Goal: Task Accomplishment & Management: Manage account settings

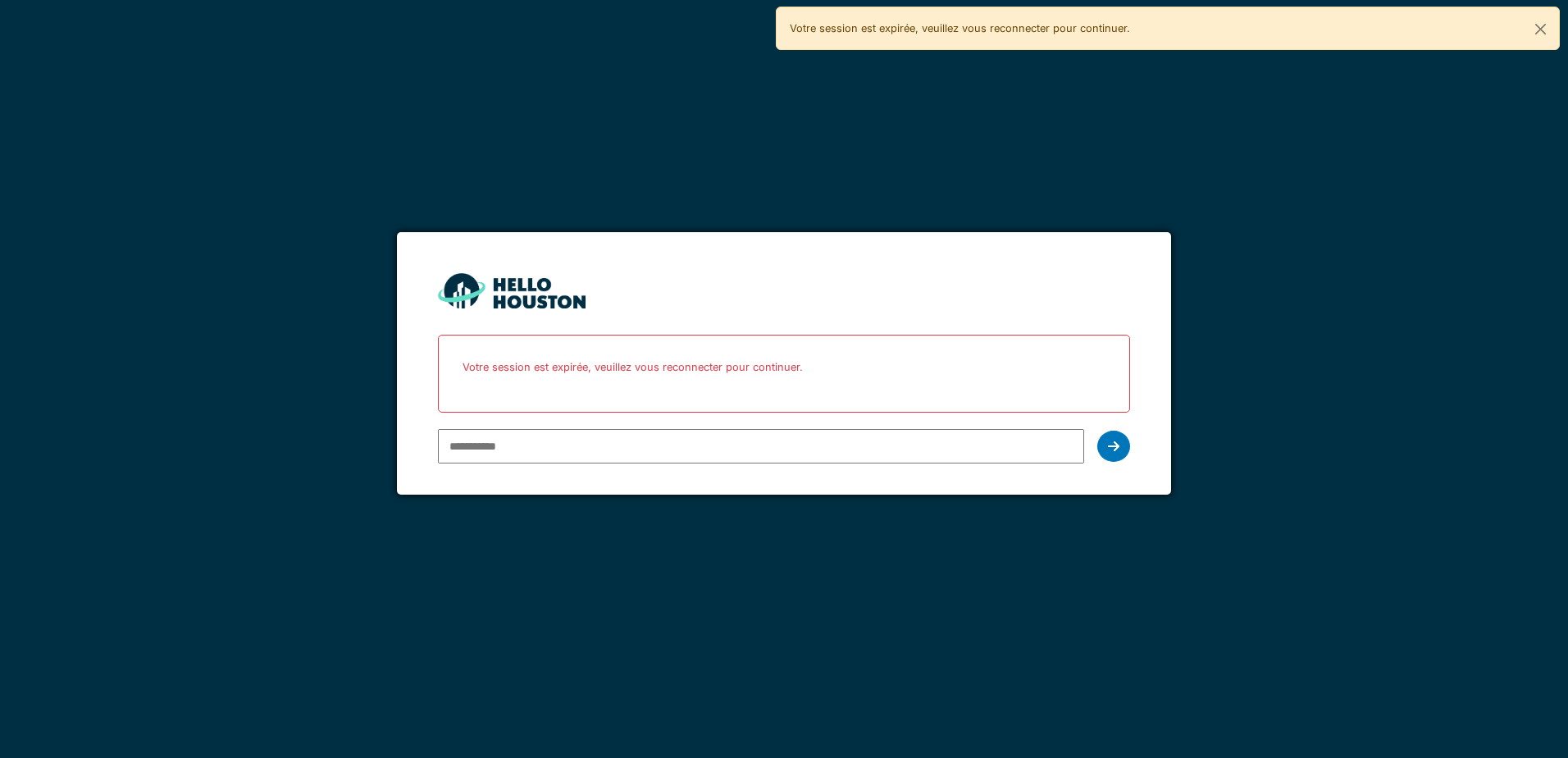
type input "**********"
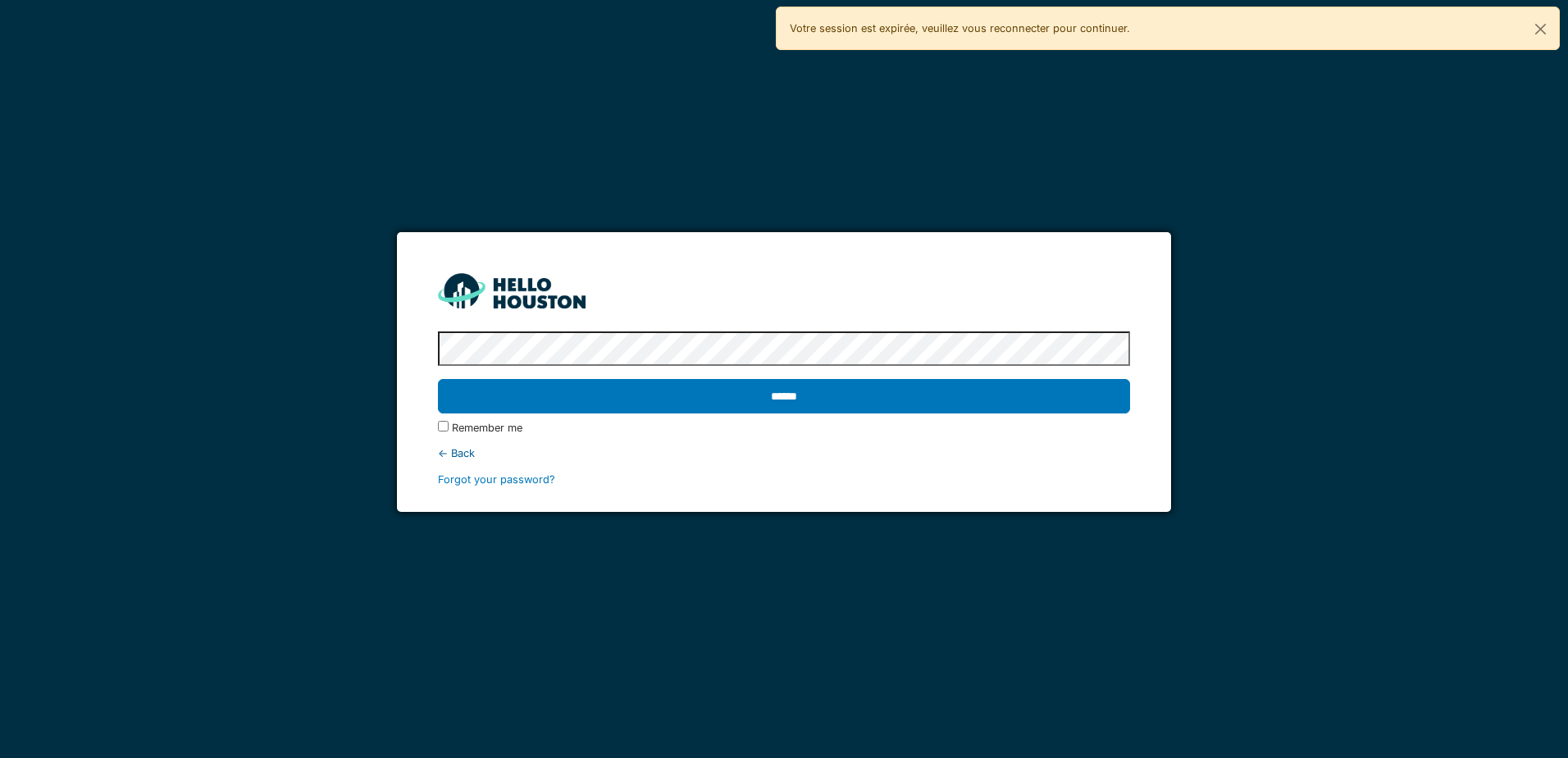
click at [438, 379] on input "******" at bounding box center [784, 396] width 691 height 35
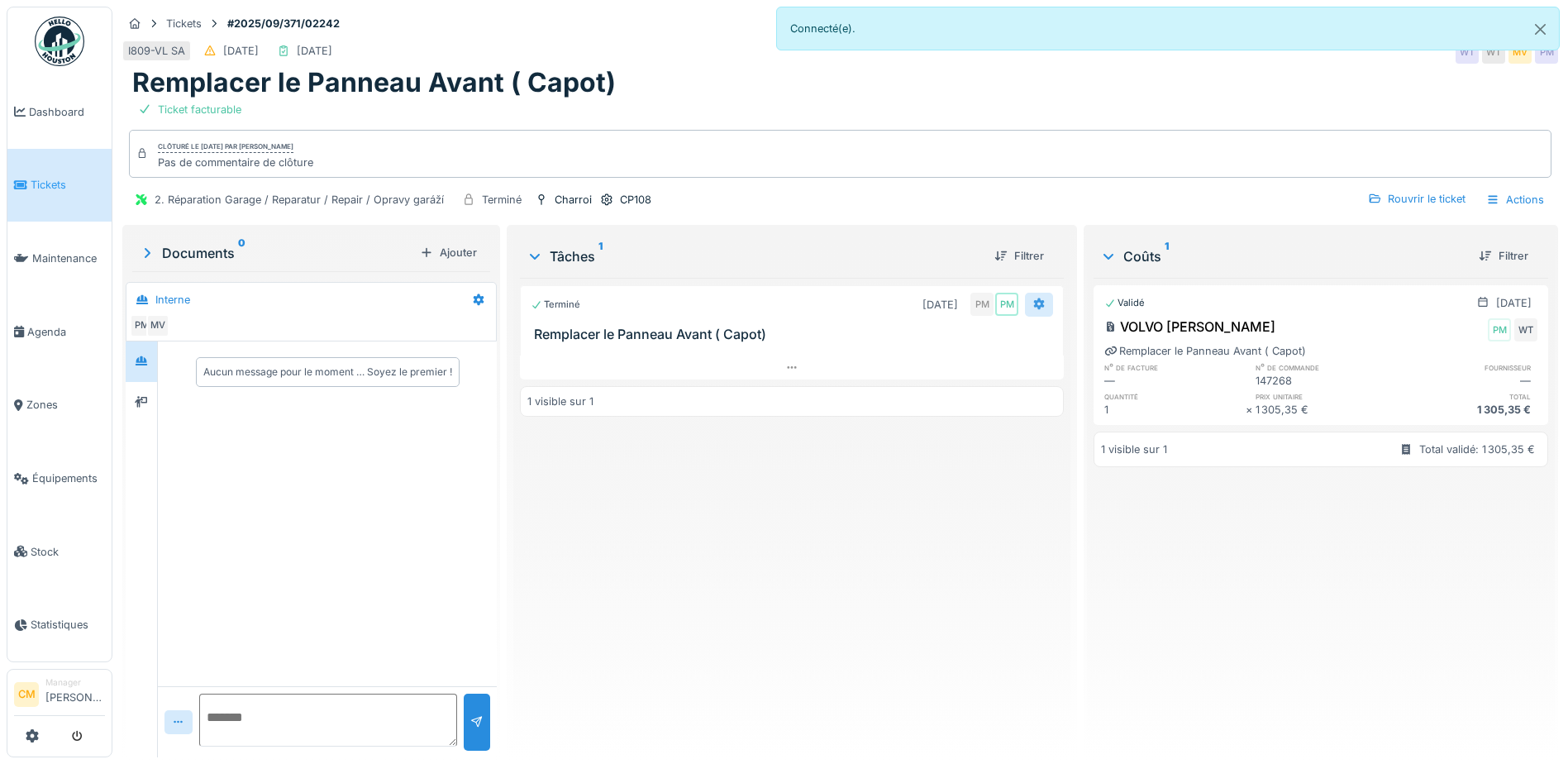
click at [1035, 303] on icon at bounding box center [1040, 304] width 11 height 12
drag, startPoint x: 961, startPoint y: 512, endPoint x: 1015, endPoint y: 319, distance: 200.4
click at [960, 503] on div "Terminé [DATE] PM PM Remplacer le Panneau Avant ( Capot) 1 visible sur 1" at bounding box center [792, 511] width 544 height 466
click at [915, 554] on div "Terminé [DATE] PM PM Remplacer le Panneau Avant ( Capot) 1 visible sur 1" at bounding box center [792, 511] width 544 height 466
drag, startPoint x: 1234, startPoint y: 324, endPoint x: 1147, endPoint y: 328, distance: 87.1
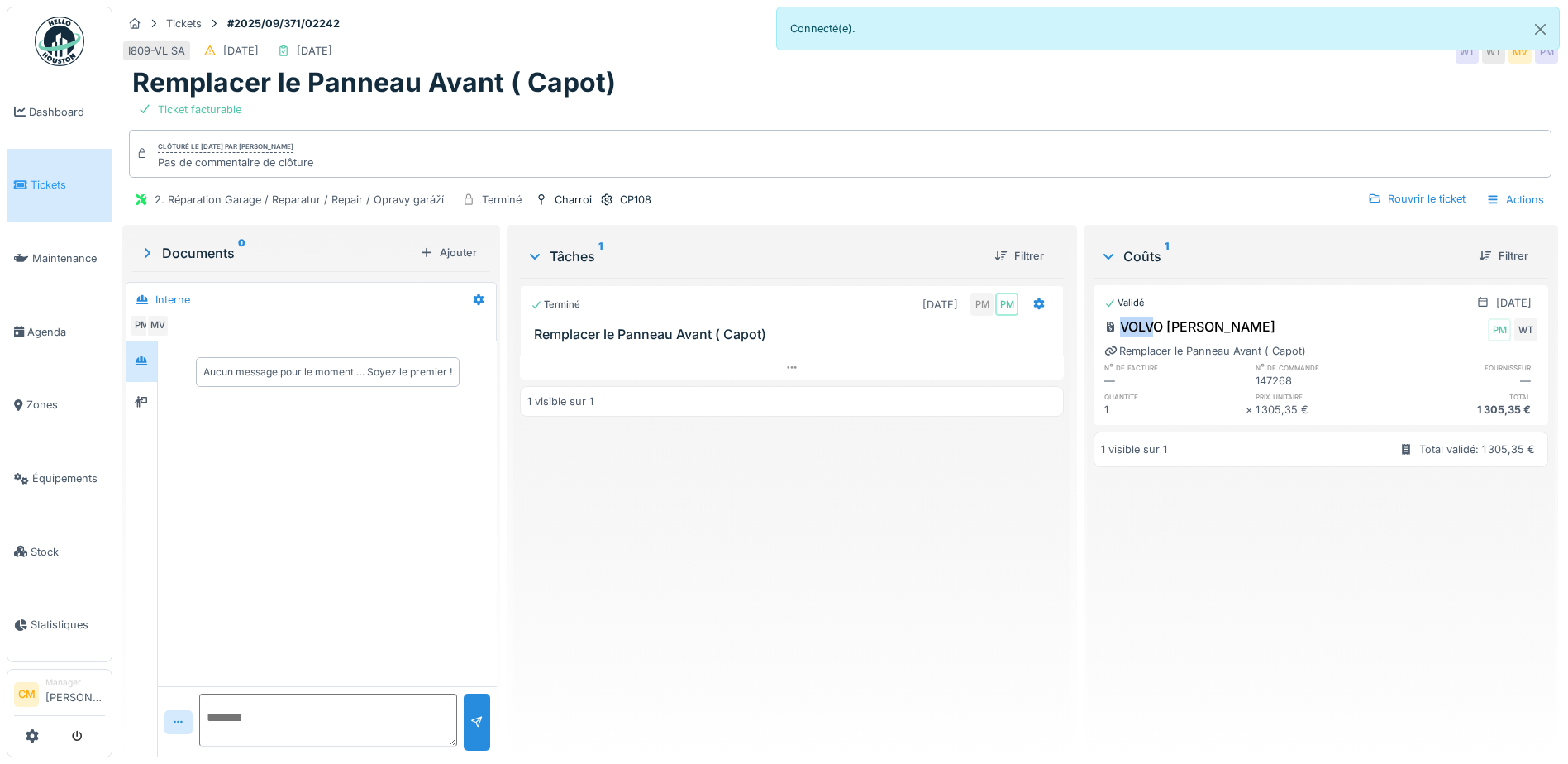
click at [1147, 328] on div "VOLVO [PERSON_NAME]" at bounding box center [1190, 327] width 171 height 20
drag, startPoint x: 1147, startPoint y: 328, endPoint x: 1231, endPoint y: 328, distance: 84.0
click at [1231, 328] on div "VOLVO [PERSON_NAME]" at bounding box center [1190, 327] width 171 height 20
click at [1404, 202] on div "Rouvrir le ticket" at bounding box center [1417, 198] width 111 height 22
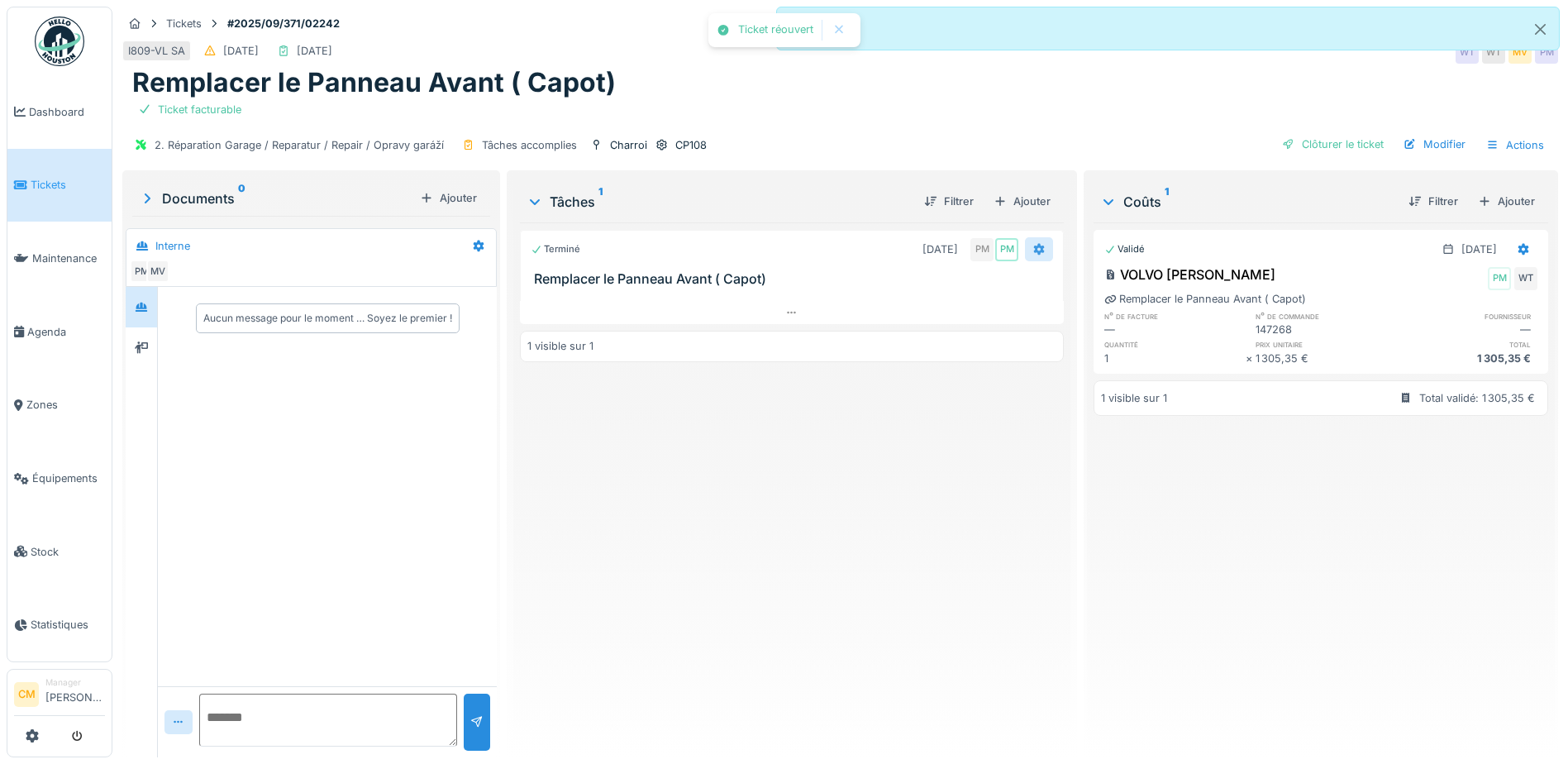
click at [1035, 247] on icon at bounding box center [1040, 250] width 11 height 12
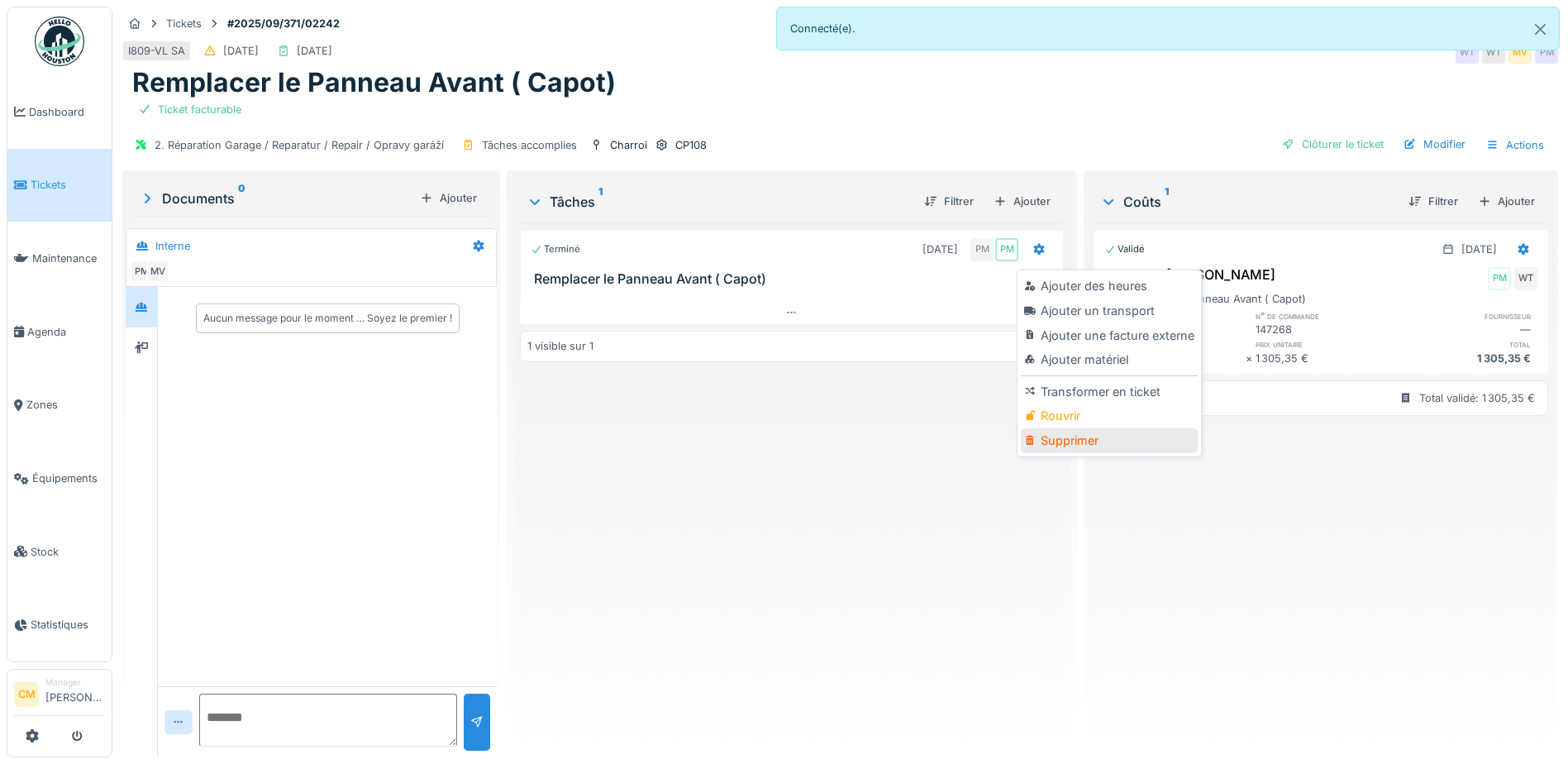
click at [1071, 438] on div "Supprimer" at bounding box center [1109, 440] width 176 height 25
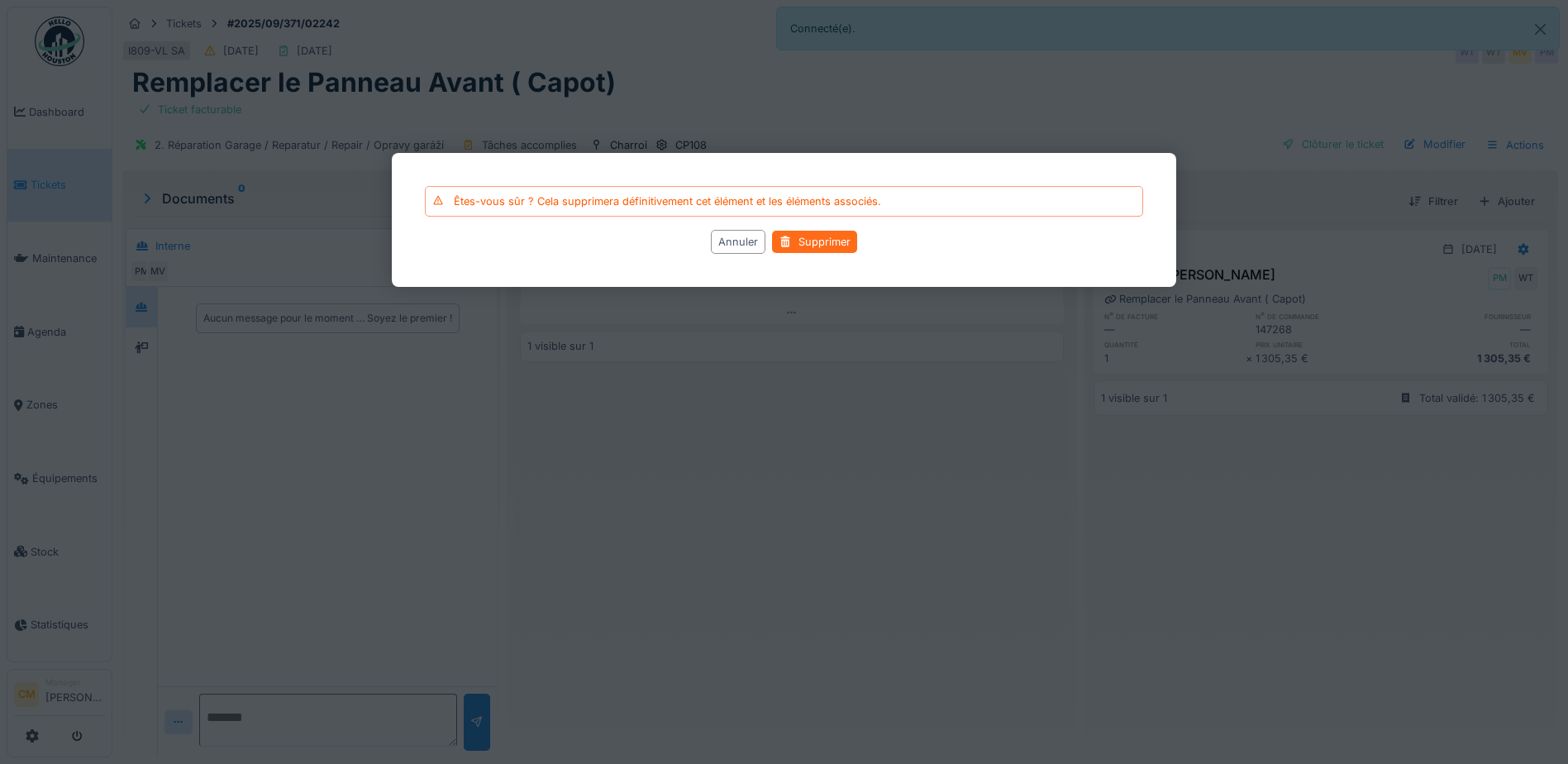
click at [815, 245] on div "Supprimer" at bounding box center [815, 241] width 85 height 22
click at [724, 230] on div "Annuler" at bounding box center [738, 241] width 55 height 24
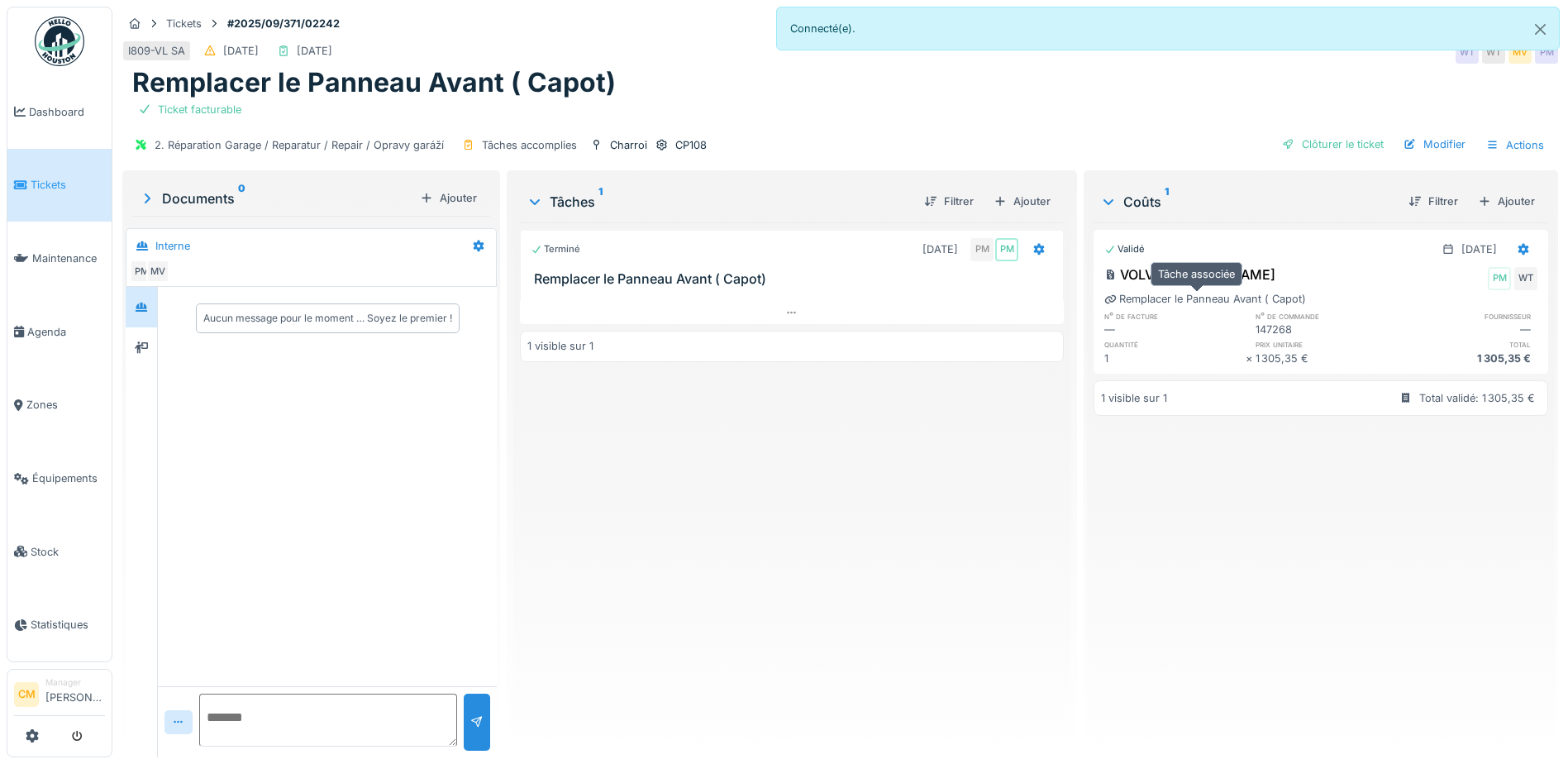
click at [1166, 303] on div "Remplacer le Panneau Avant ( Capot)" at bounding box center [1205, 299] width 202 height 16
click at [1509, 249] on div at bounding box center [1523, 249] width 28 height 24
click at [1439, 311] on div "Modifier" at bounding box center [1443, 311] width 80 height 25
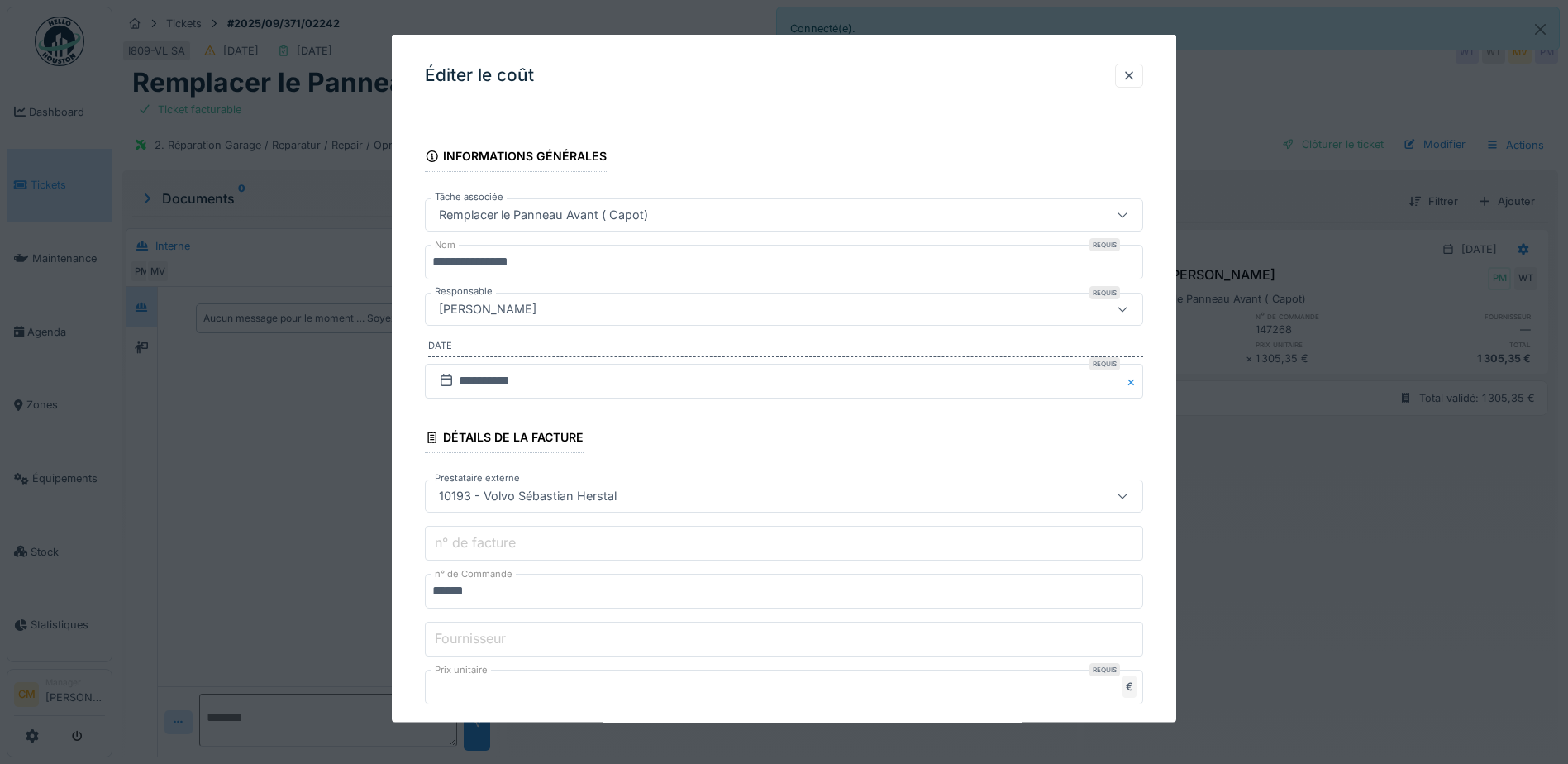
click at [640, 494] on div "10193 - Volvo Sébastian Herstal" at bounding box center [742, 496] width 619 height 18
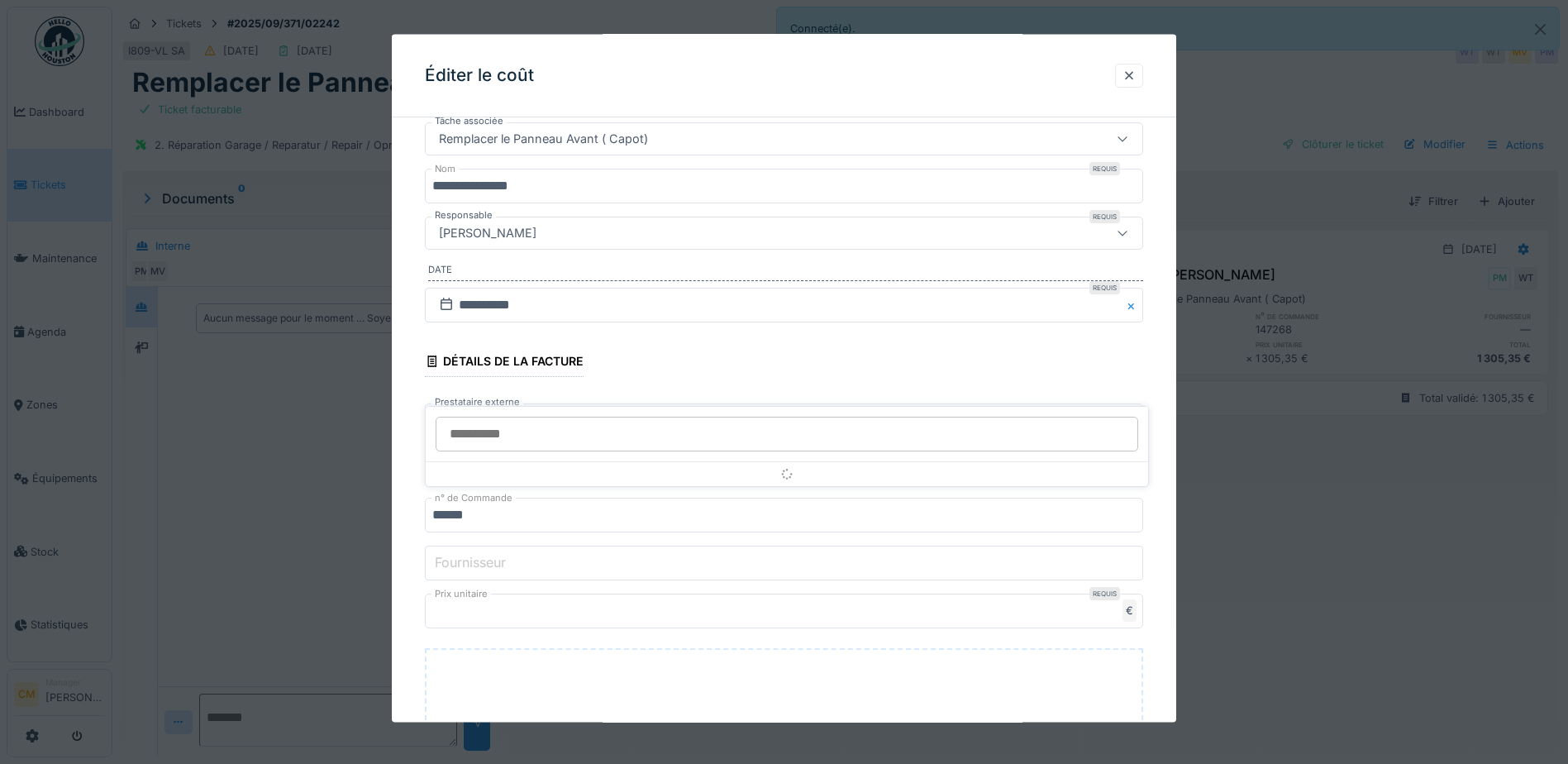
scroll to position [117, 0]
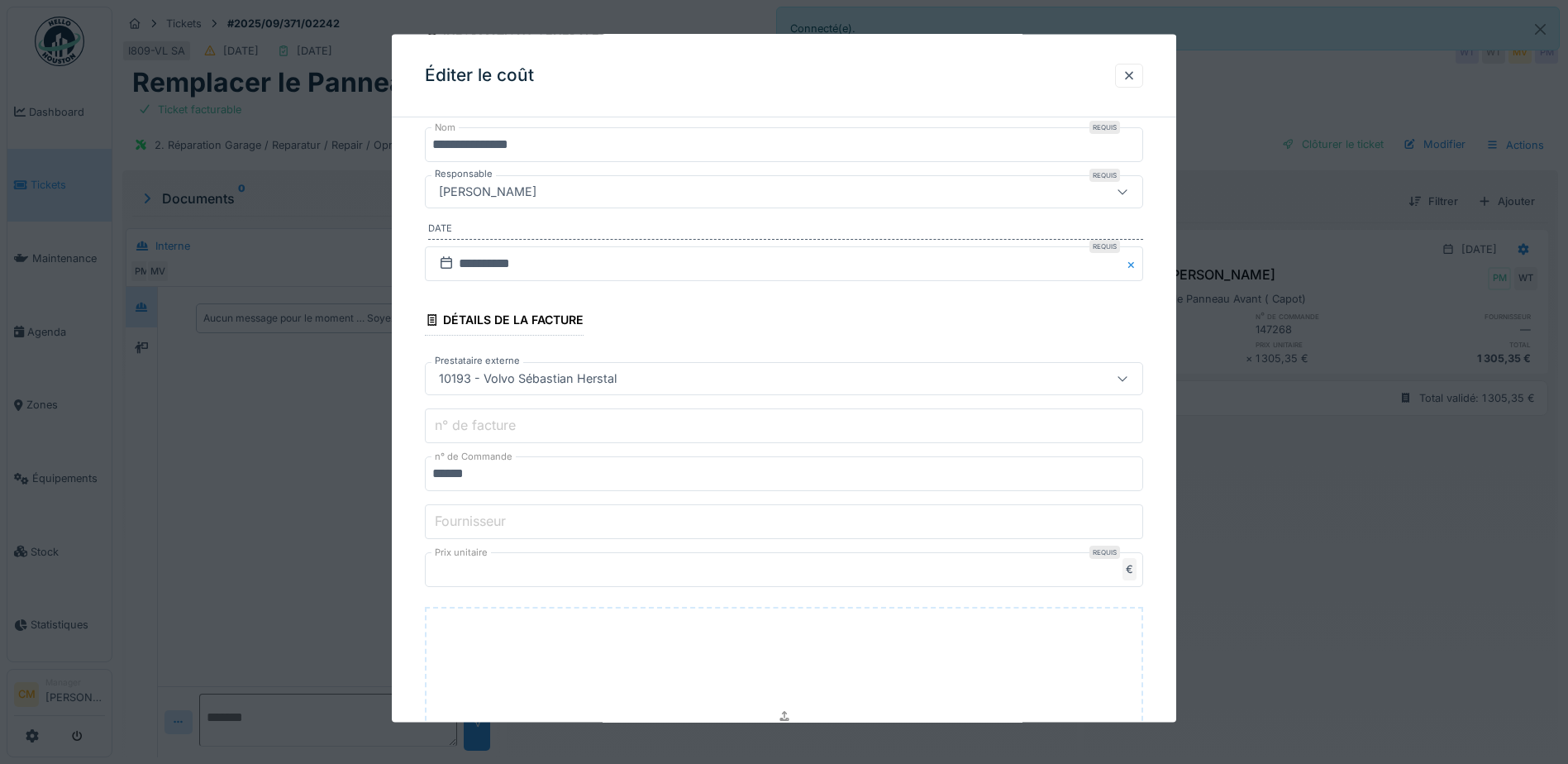
click at [643, 337] on fieldset "**********" at bounding box center [784, 471] width 718 height 916
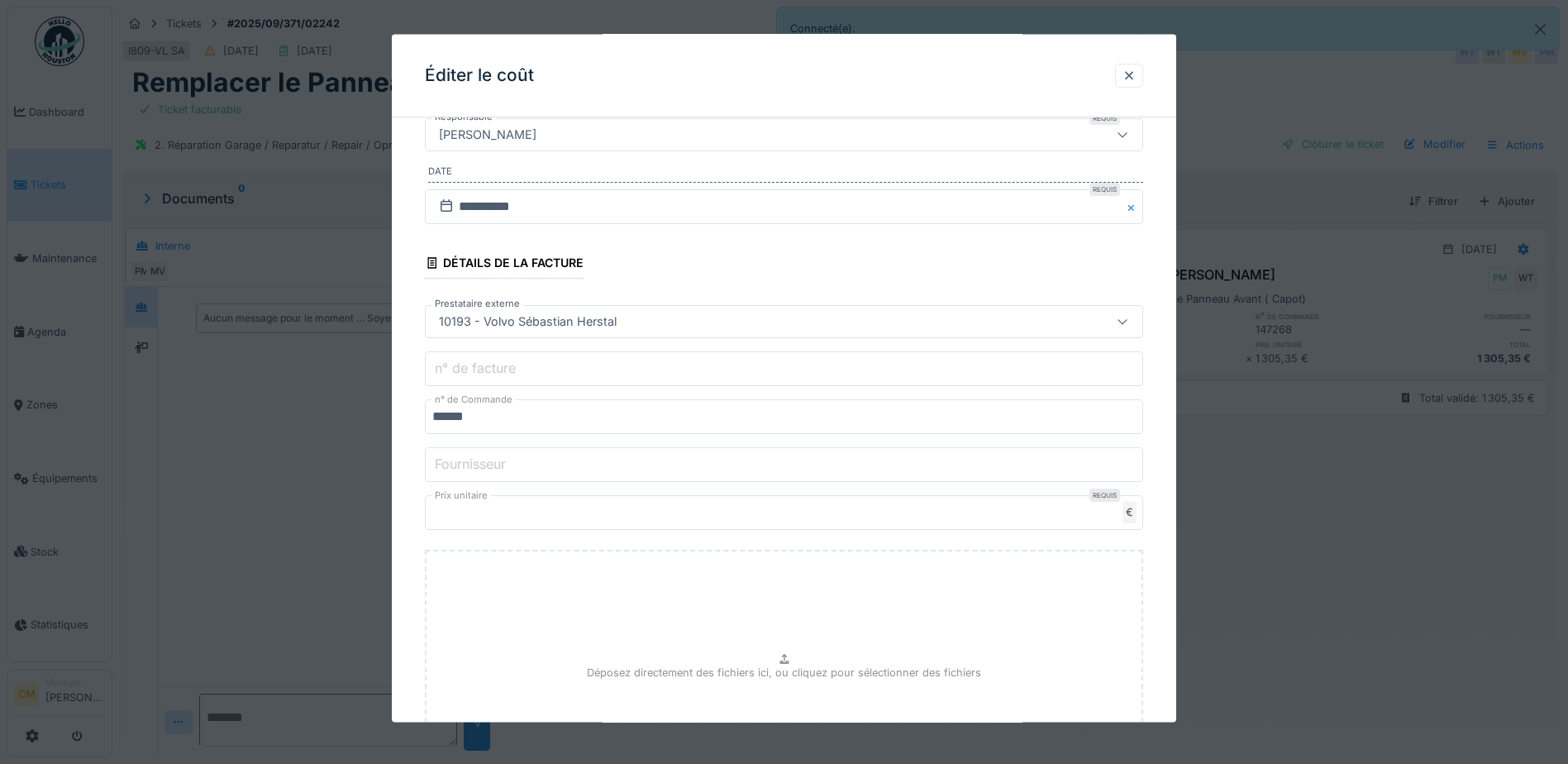
scroll to position [0, 0]
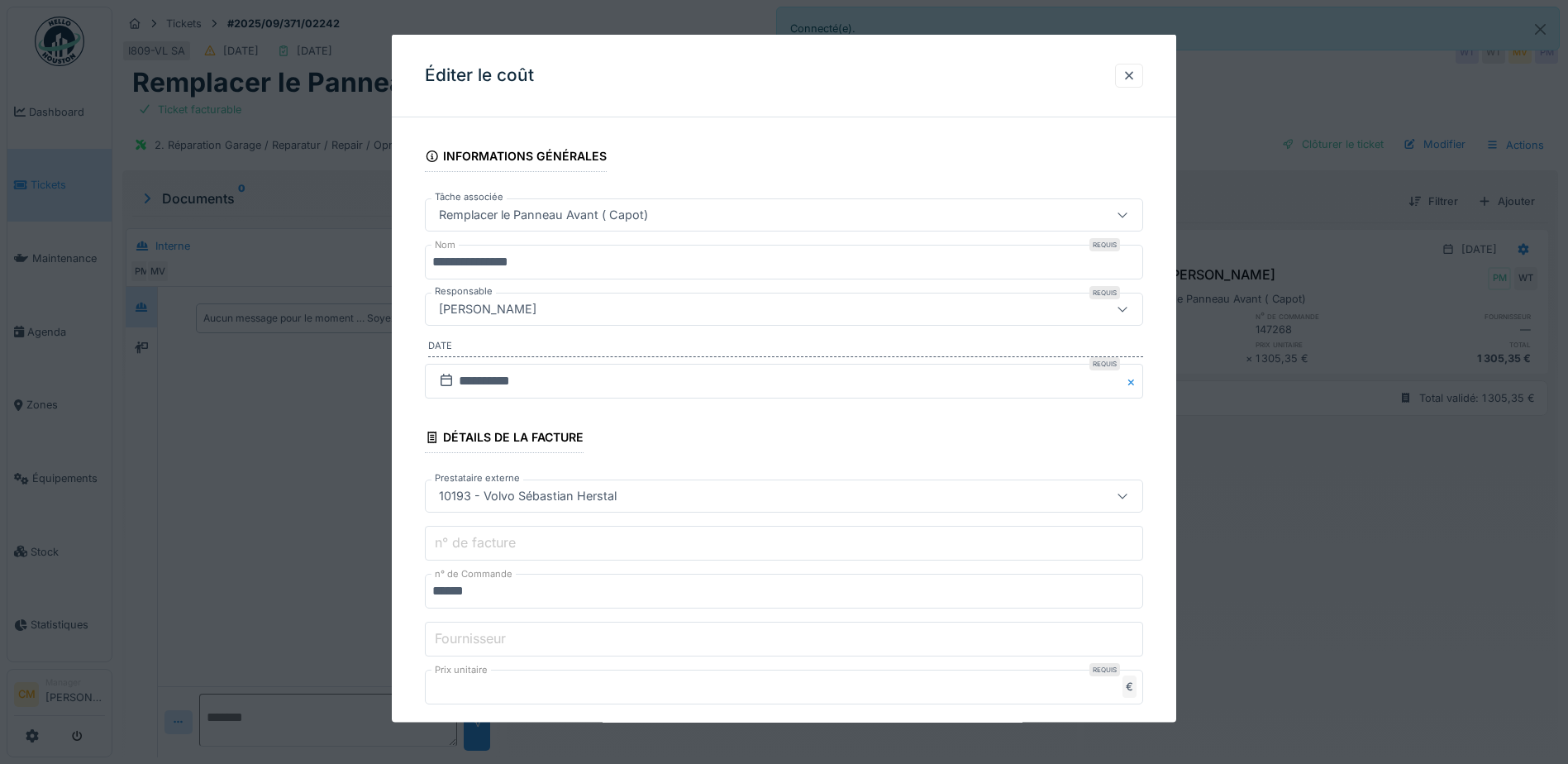
click at [722, 220] on div "Remplacer le Panneau Avant ( Capot)" at bounding box center [742, 215] width 619 height 18
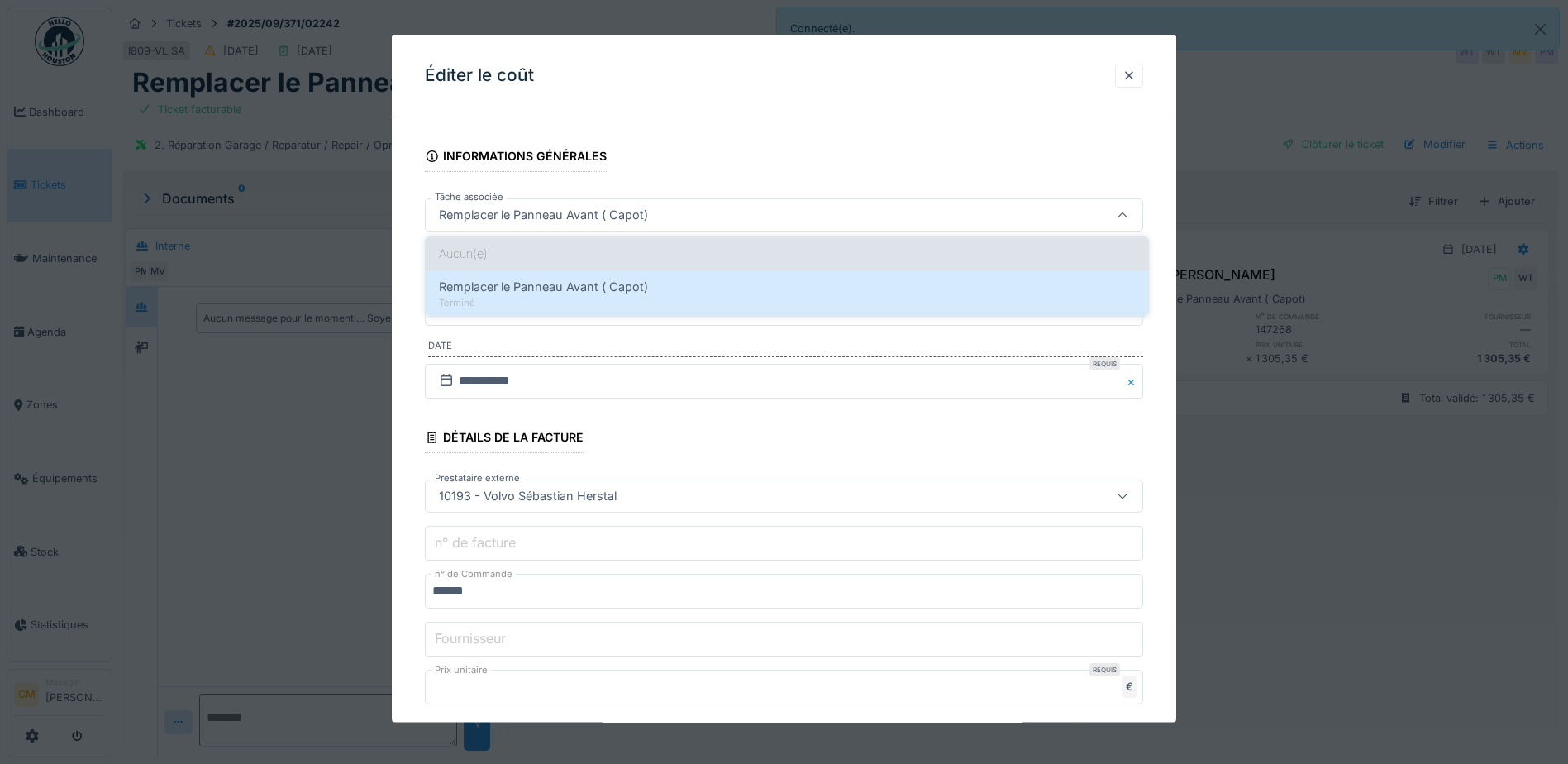
click at [713, 249] on div "Aucun(e)" at bounding box center [786, 254] width 723 height 33
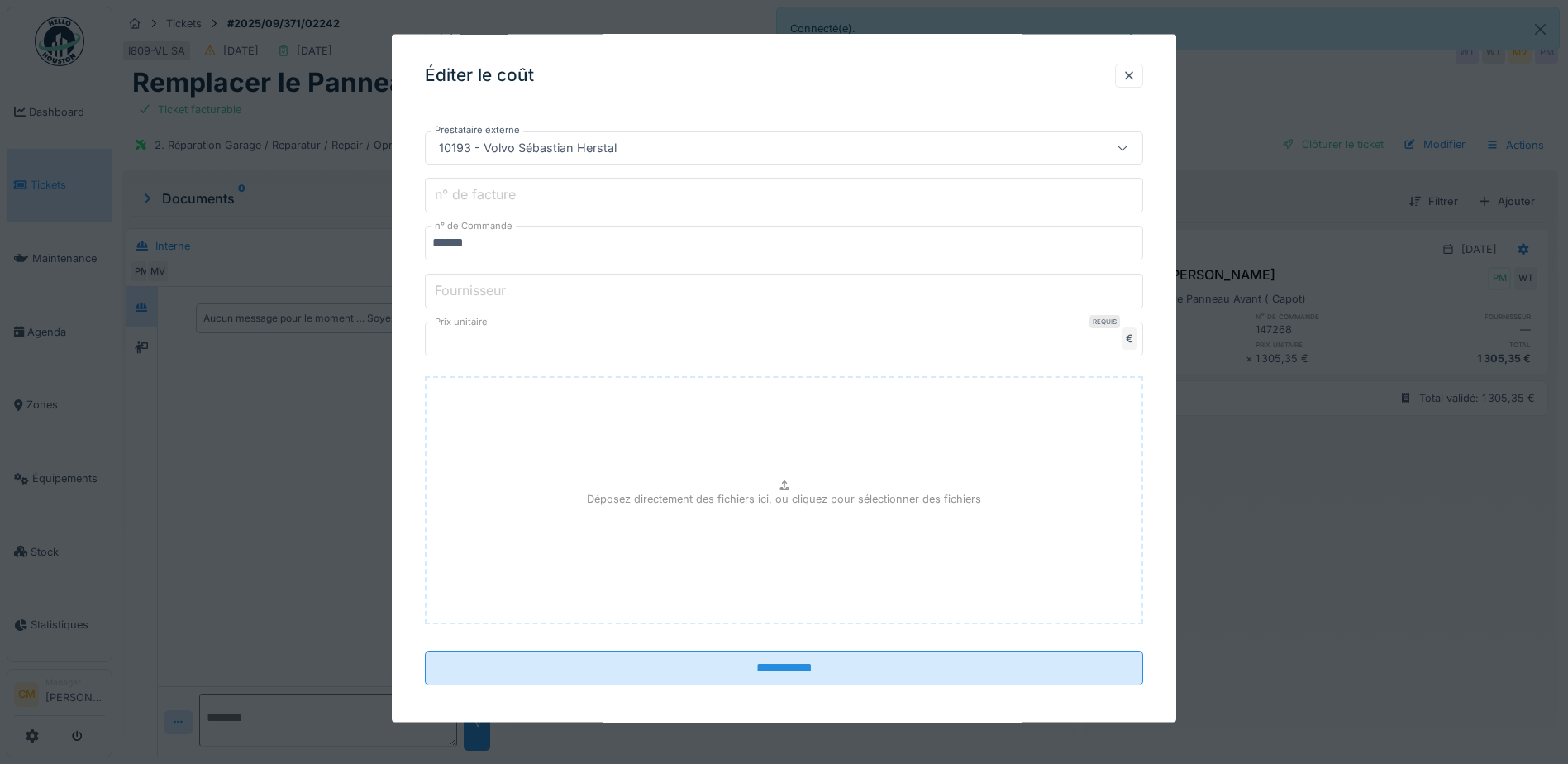
scroll to position [357, 0]
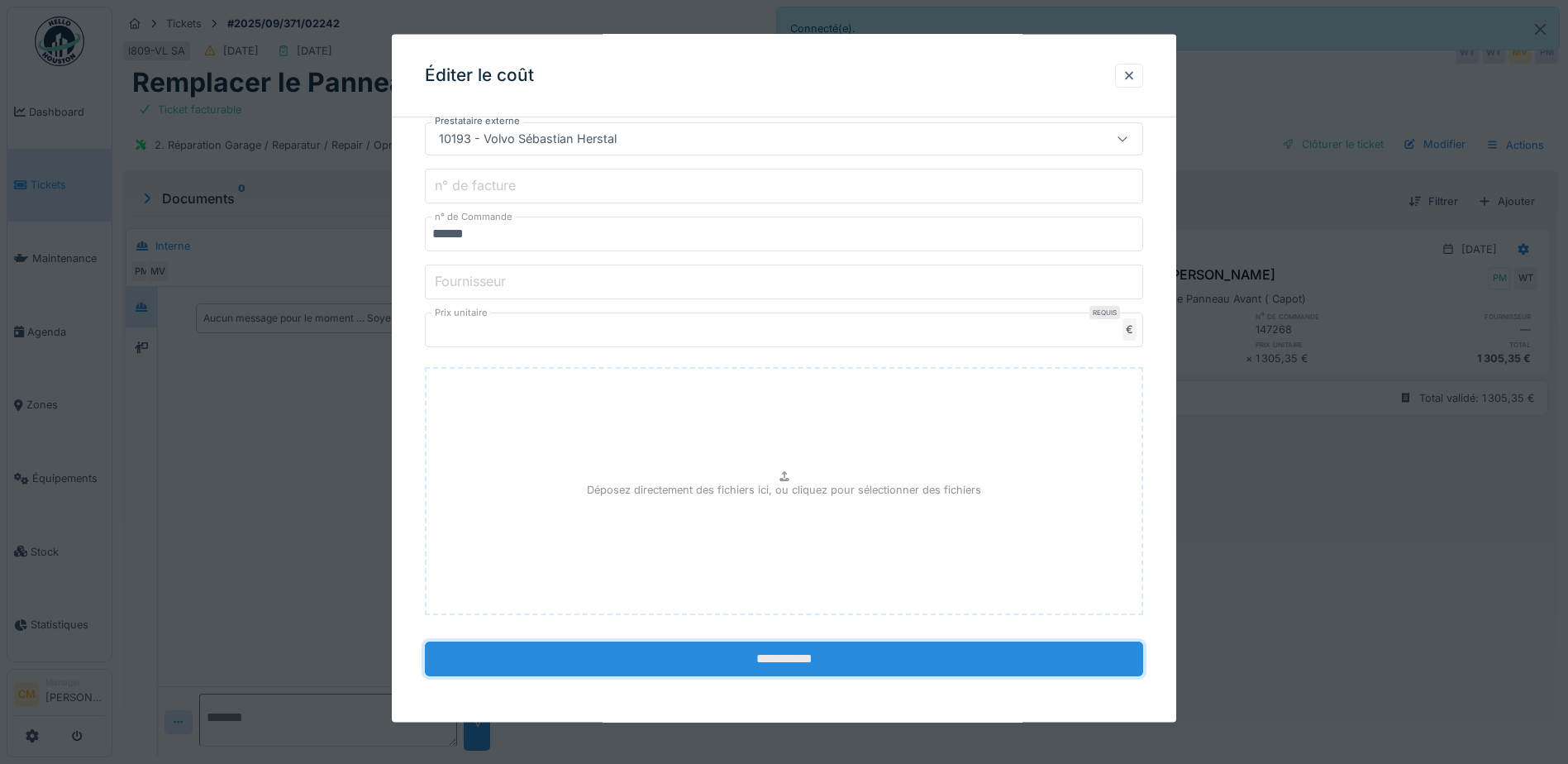
click at [882, 659] on input "**********" at bounding box center [784, 659] width 718 height 35
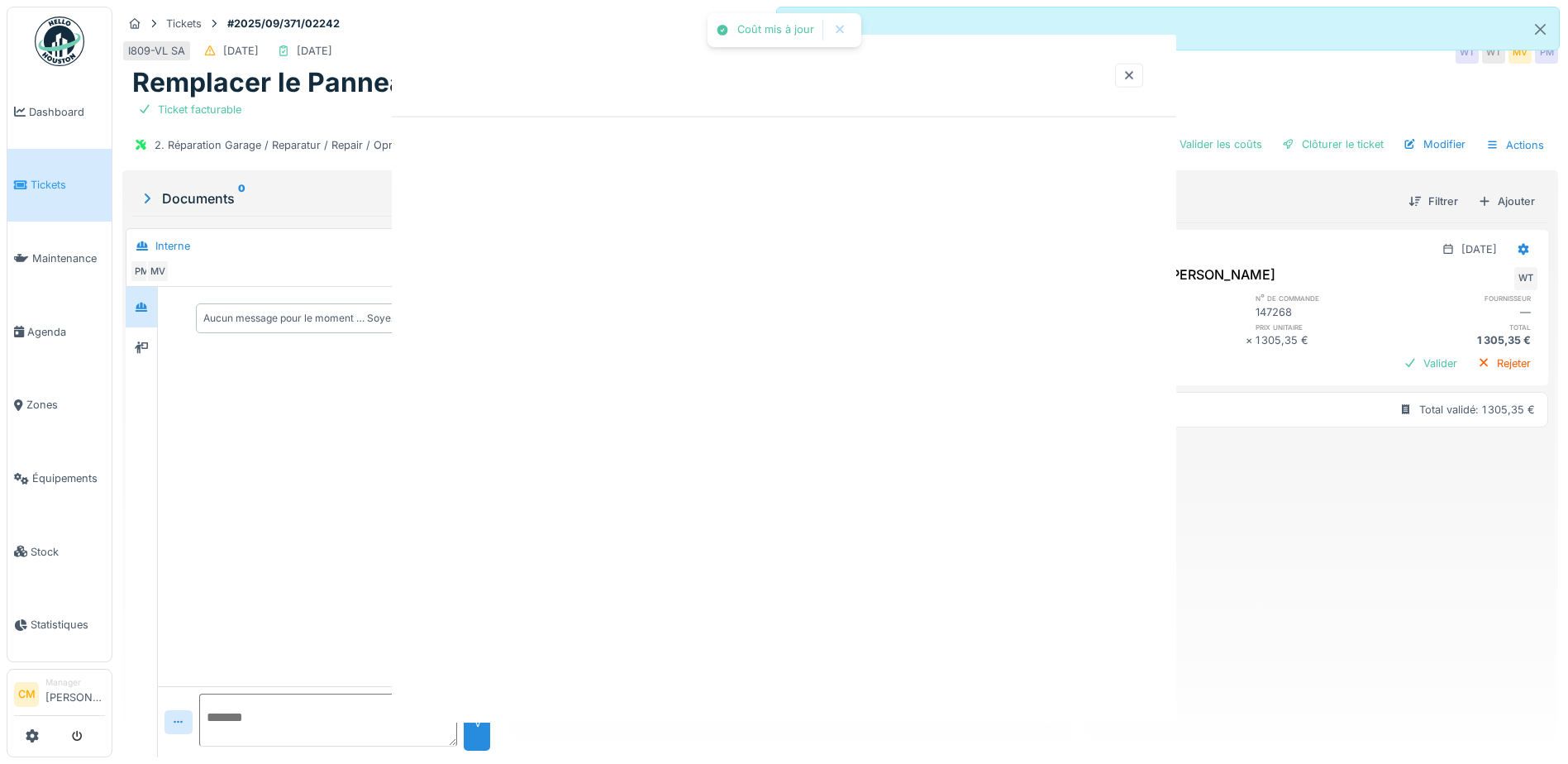
scroll to position [0, 0]
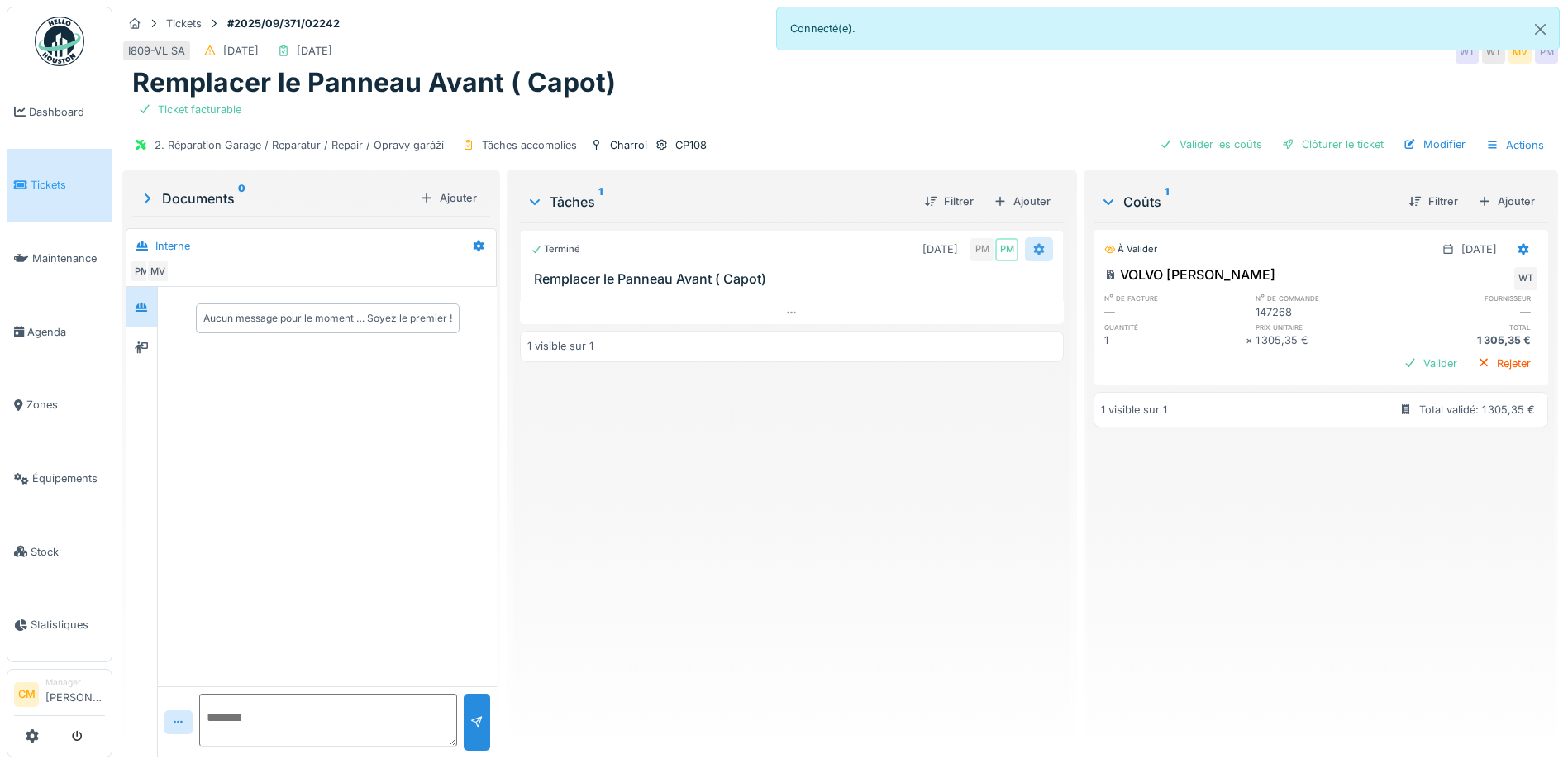
click at [1035, 251] on icon at bounding box center [1040, 250] width 11 height 12
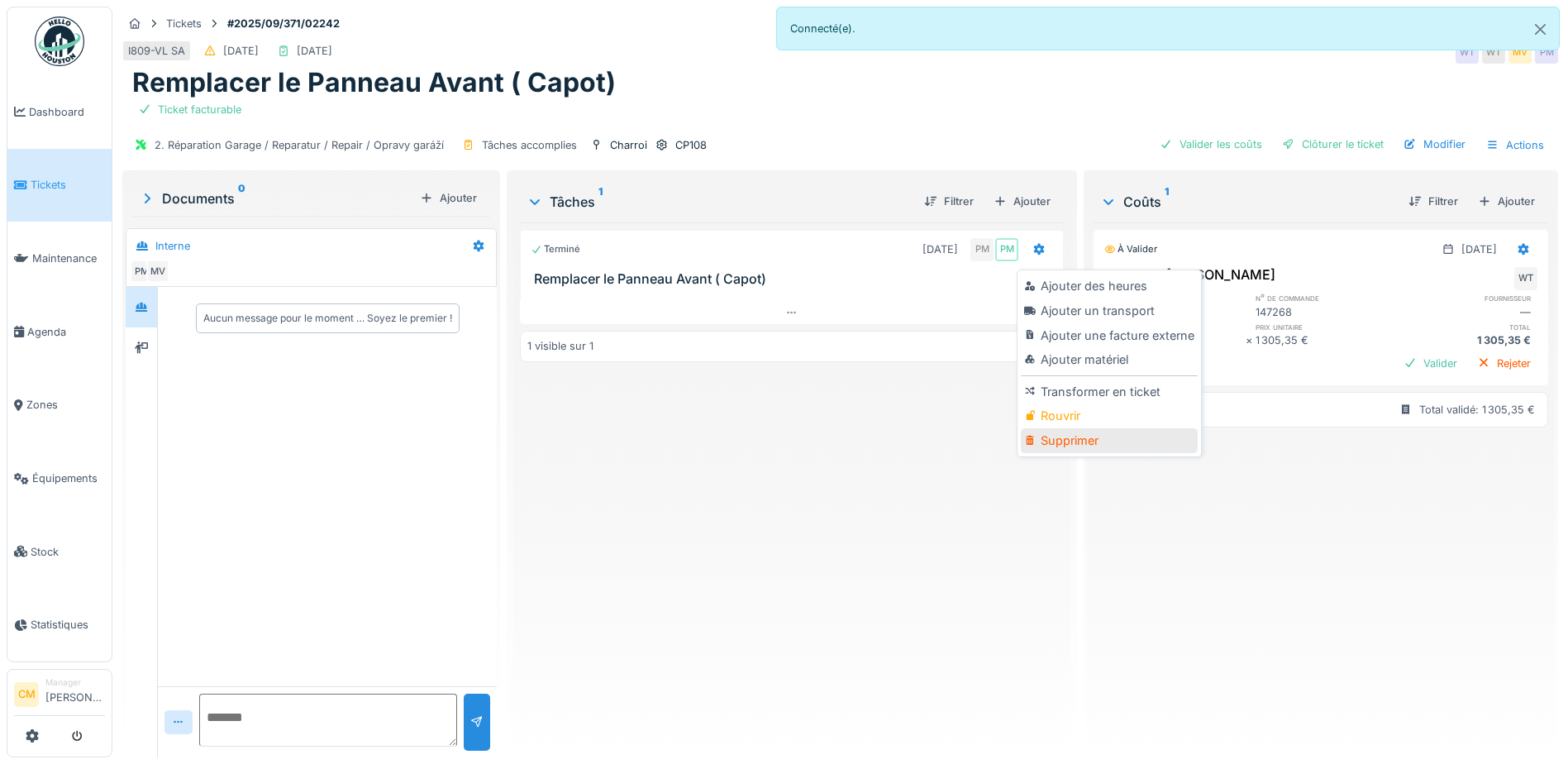
click at [1080, 448] on div "Supprimer" at bounding box center [1109, 440] width 176 height 25
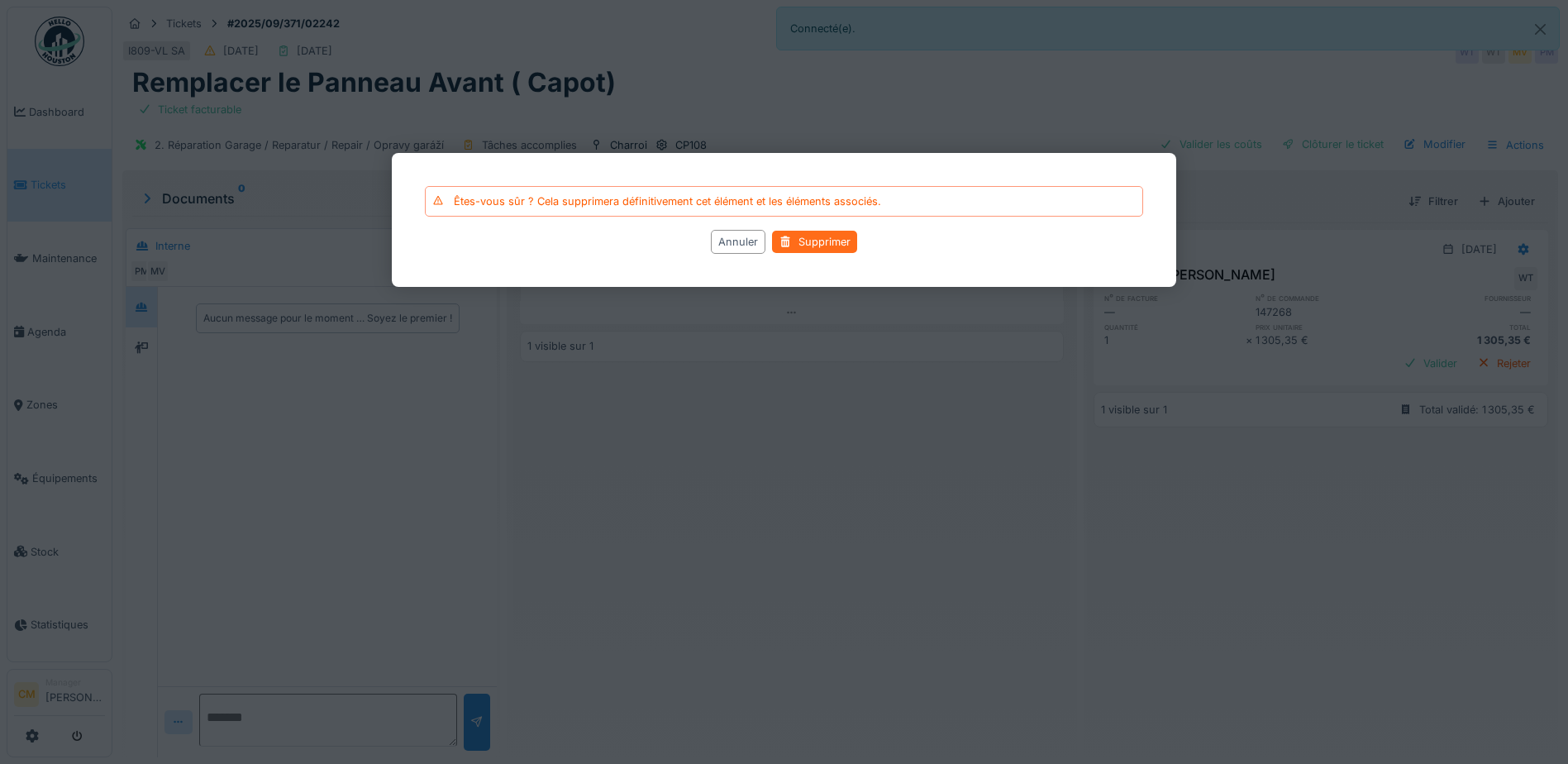
click at [811, 248] on div "Supprimer" at bounding box center [815, 241] width 85 height 22
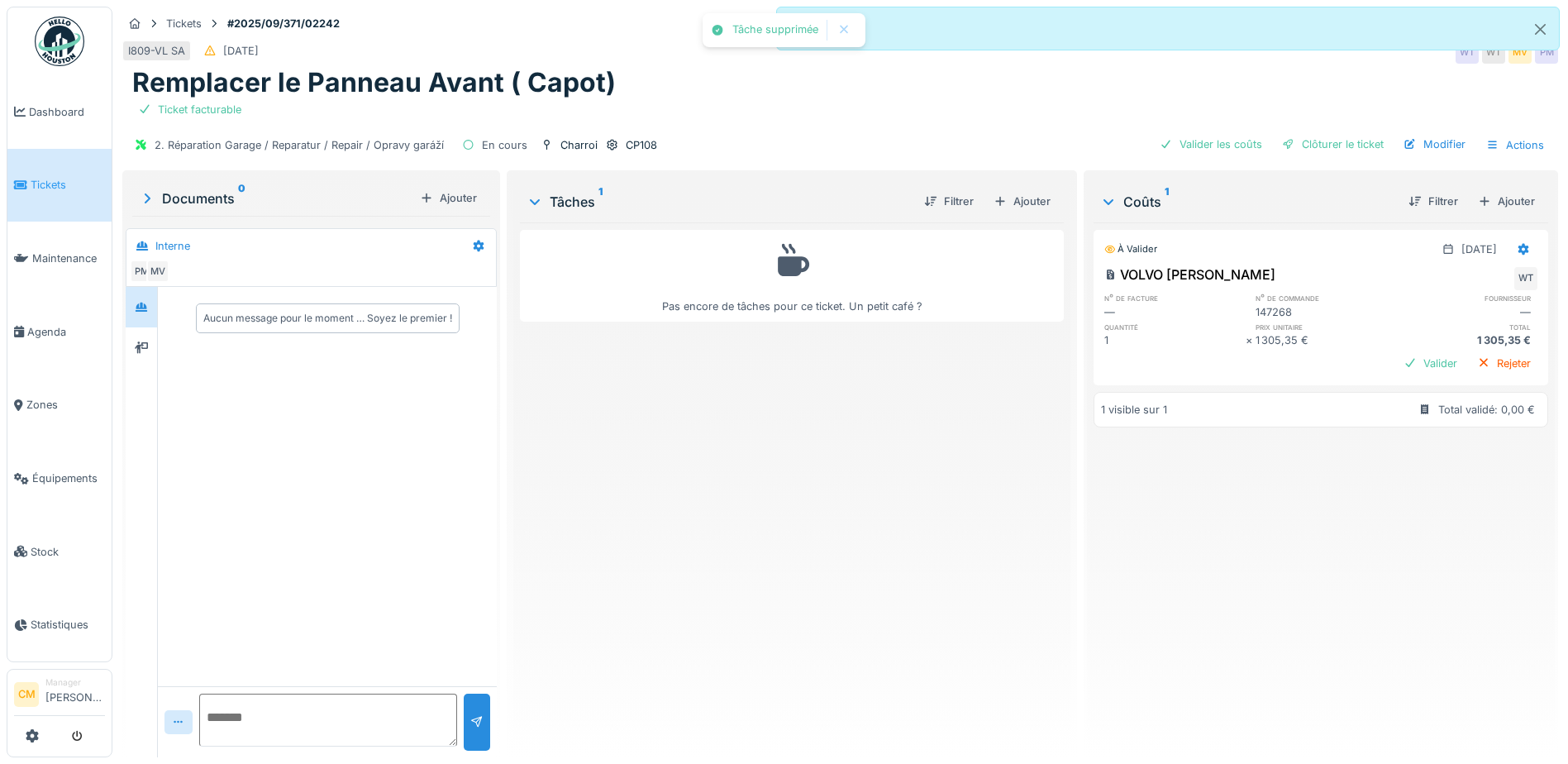
click at [894, 397] on div "Pas encore de tâches pour ce ticket. Un petit café ?" at bounding box center [792, 483] width 544 height 522
click at [1419, 144] on div "Modifier" at bounding box center [1434, 144] width 75 height 22
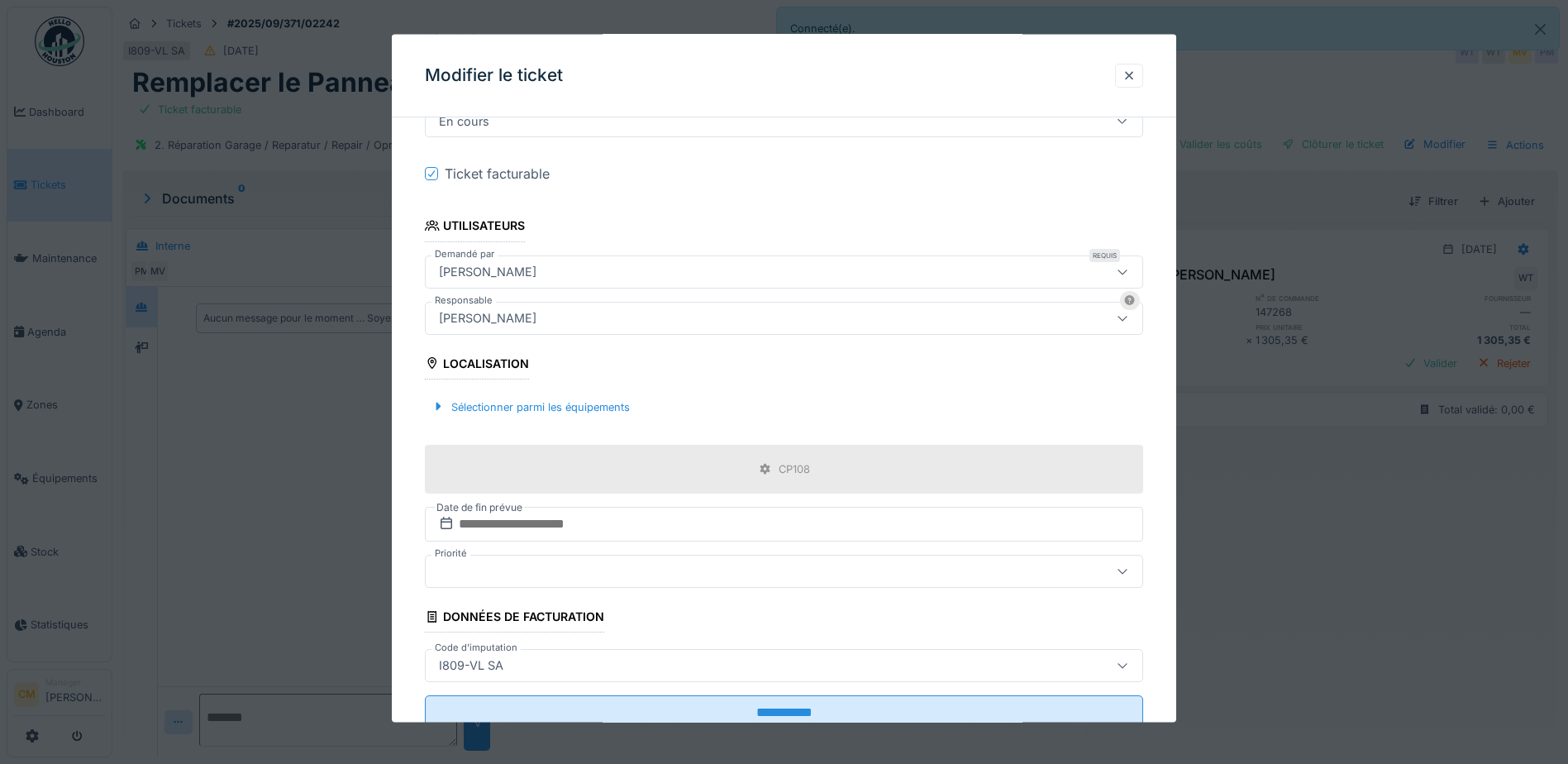
scroll to position [273, 0]
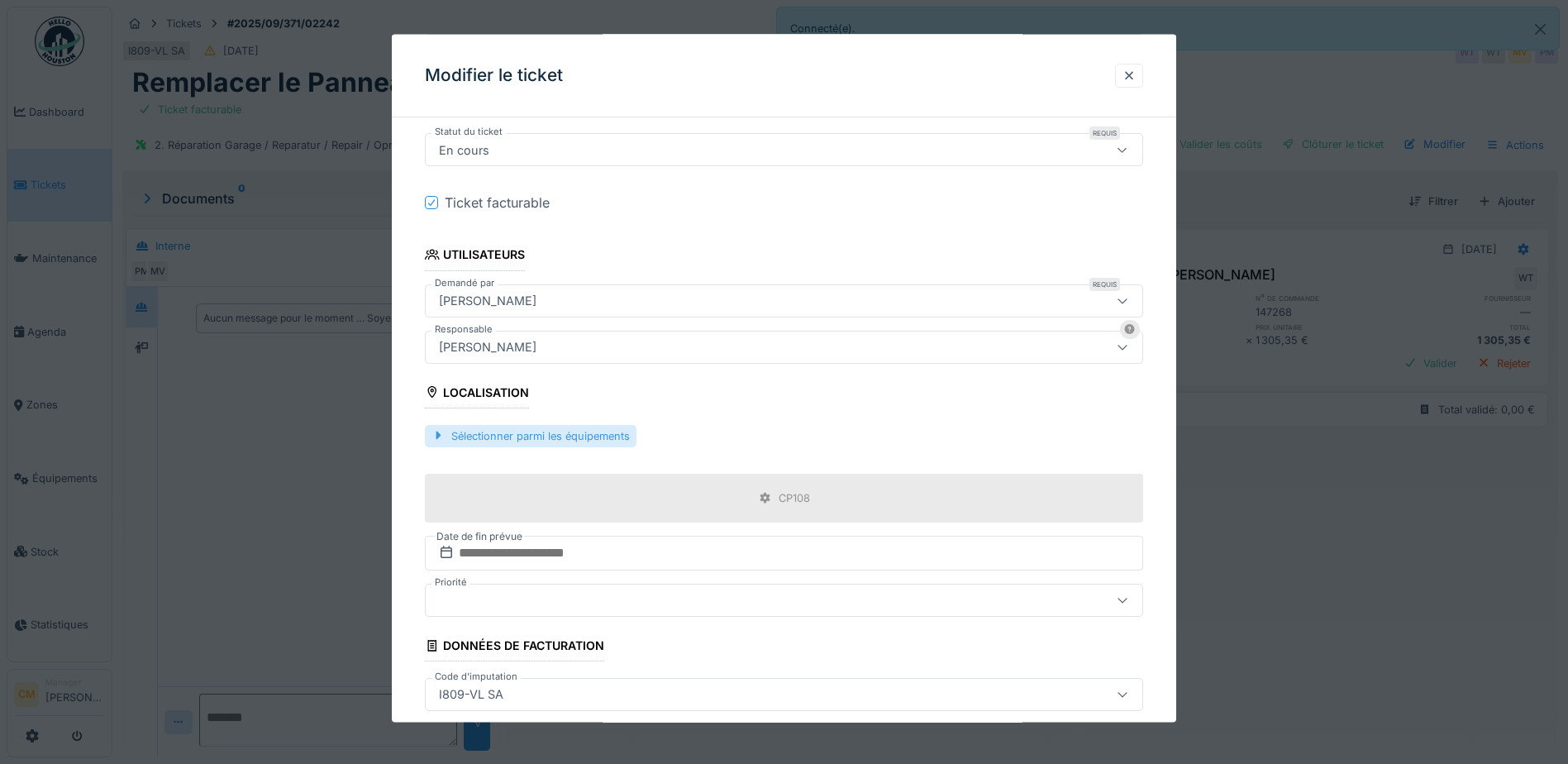
click at [438, 434] on div at bounding box center [438, 435] width 13 height 16
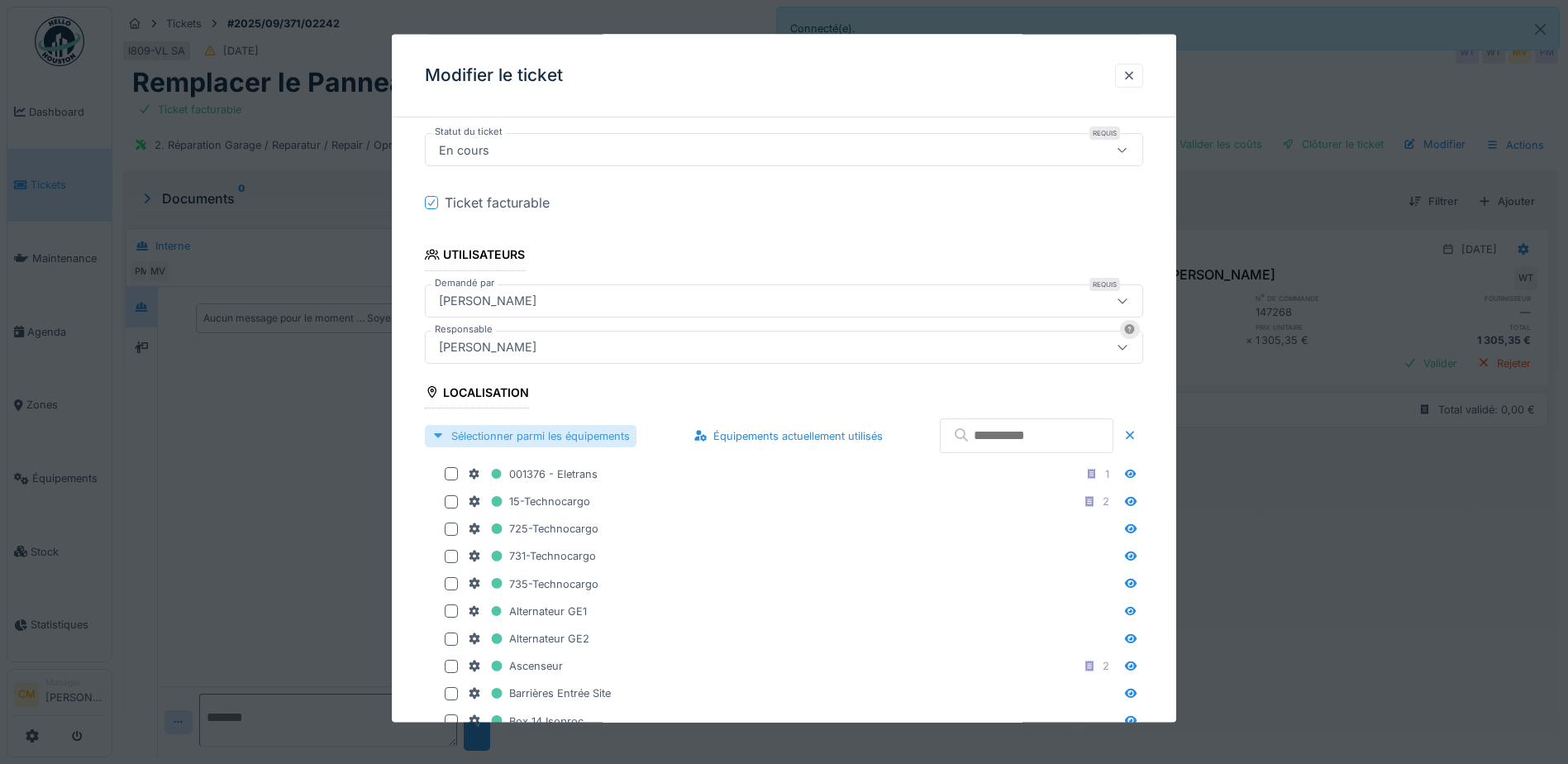
click at [443, 436] on div at bounding box center [438, 435] width 13 height 16
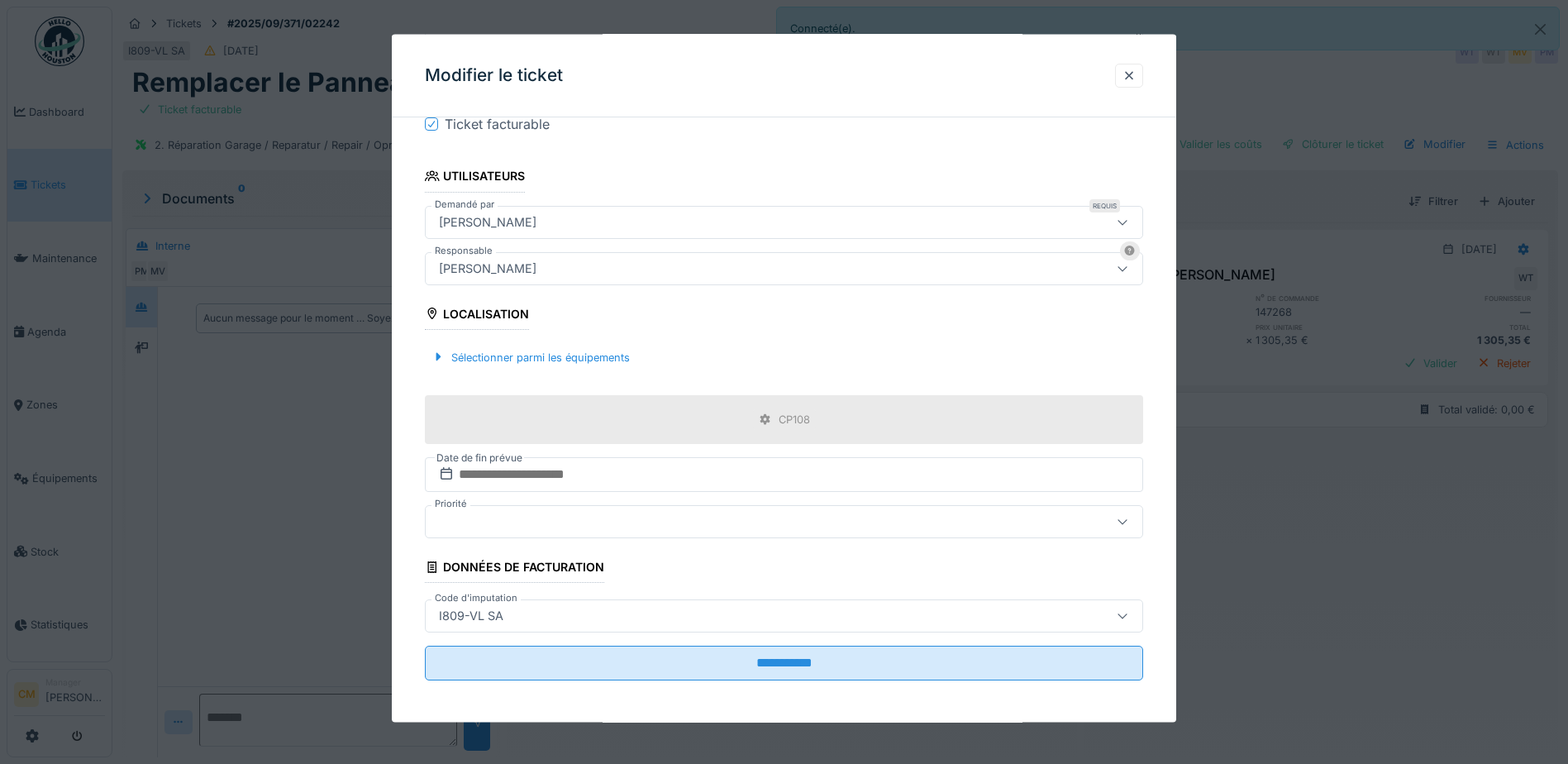
scroll to position [355, 0]
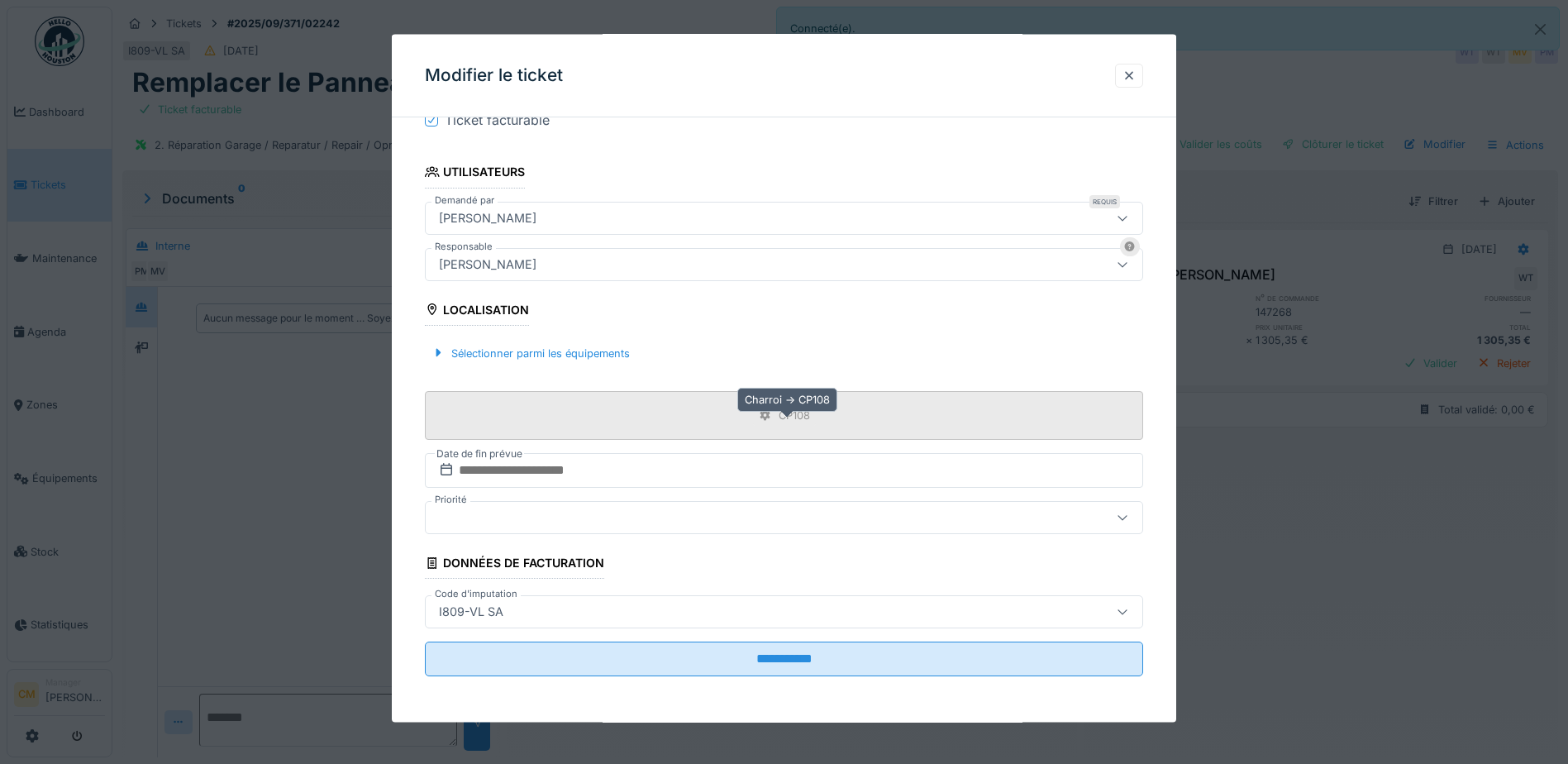
click at [764, 415] on icon at bounding box center [766, 414] width 13 height 11
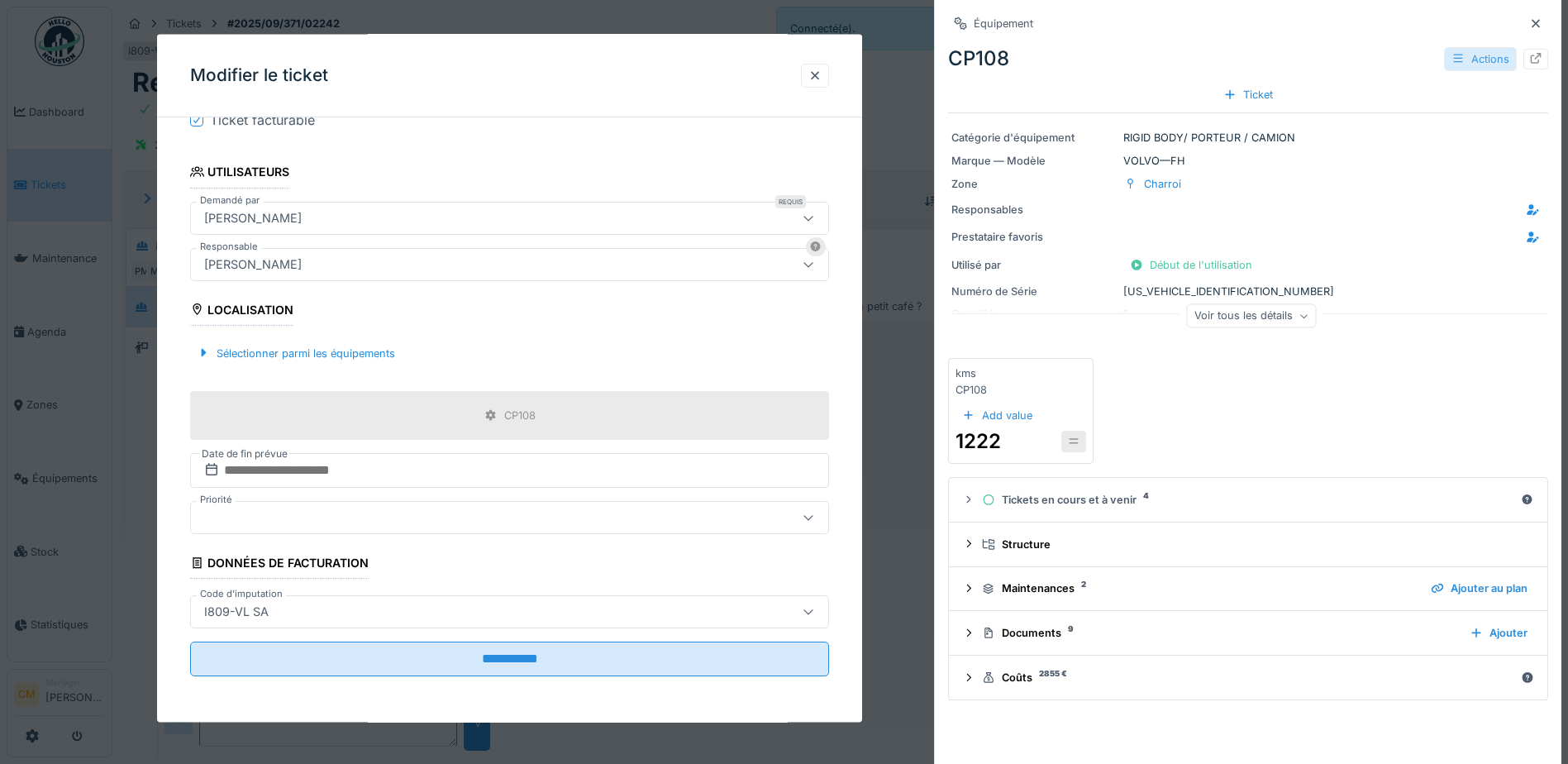
click at [1473, 56] on div "Actions" at bounding box center [1481, 59] width 73 height 24
click at [1481, 96] on div "Modifier" at bounding box center [1493, 109] width 111 height 25
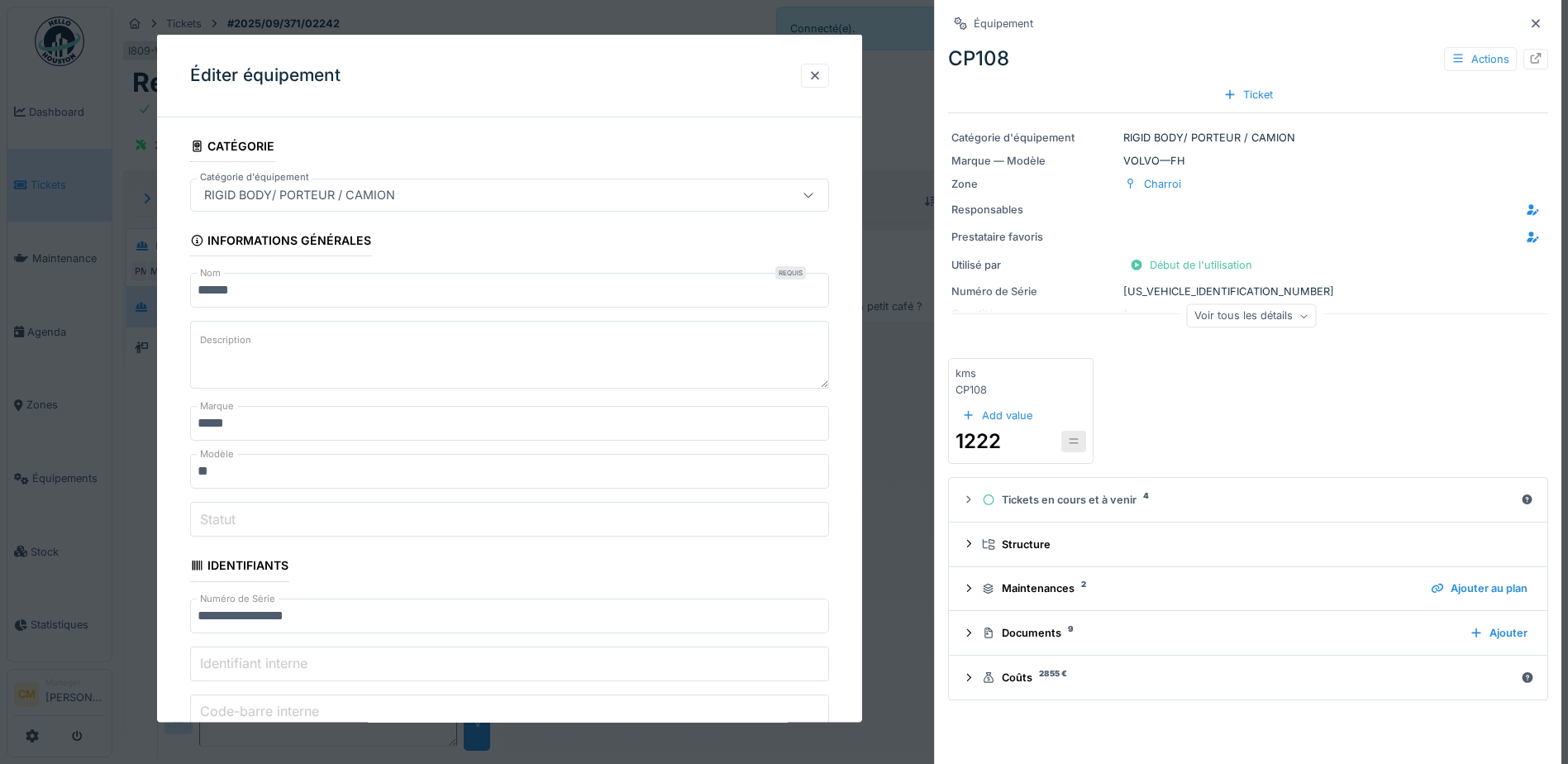
click at [392, 277] on input "*****" at bounding box center [509, 290] width 640 height 35
click at [289, 290] on input "*****" at bounding box center [509, 290] width 640 height 35
click at [351, 294] on input "*****" at bounding box center [509, 290] width 640 height 35
click at [813, 74] on div at bounding box center [815, 75] width 13 height 16
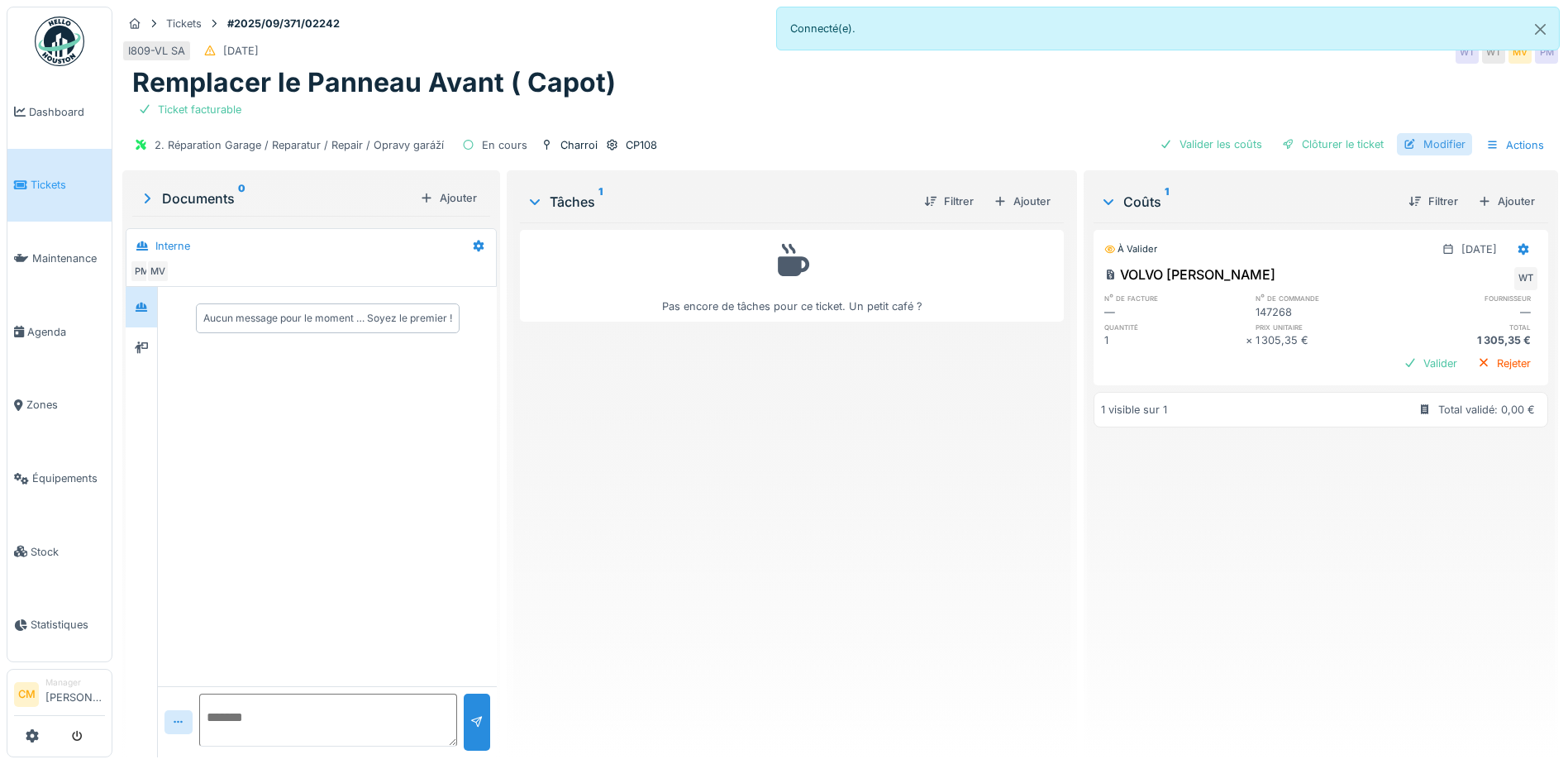
click at [1443, 144] on div "Modifier" at bounding box center [1434, 144] width 75 height 22
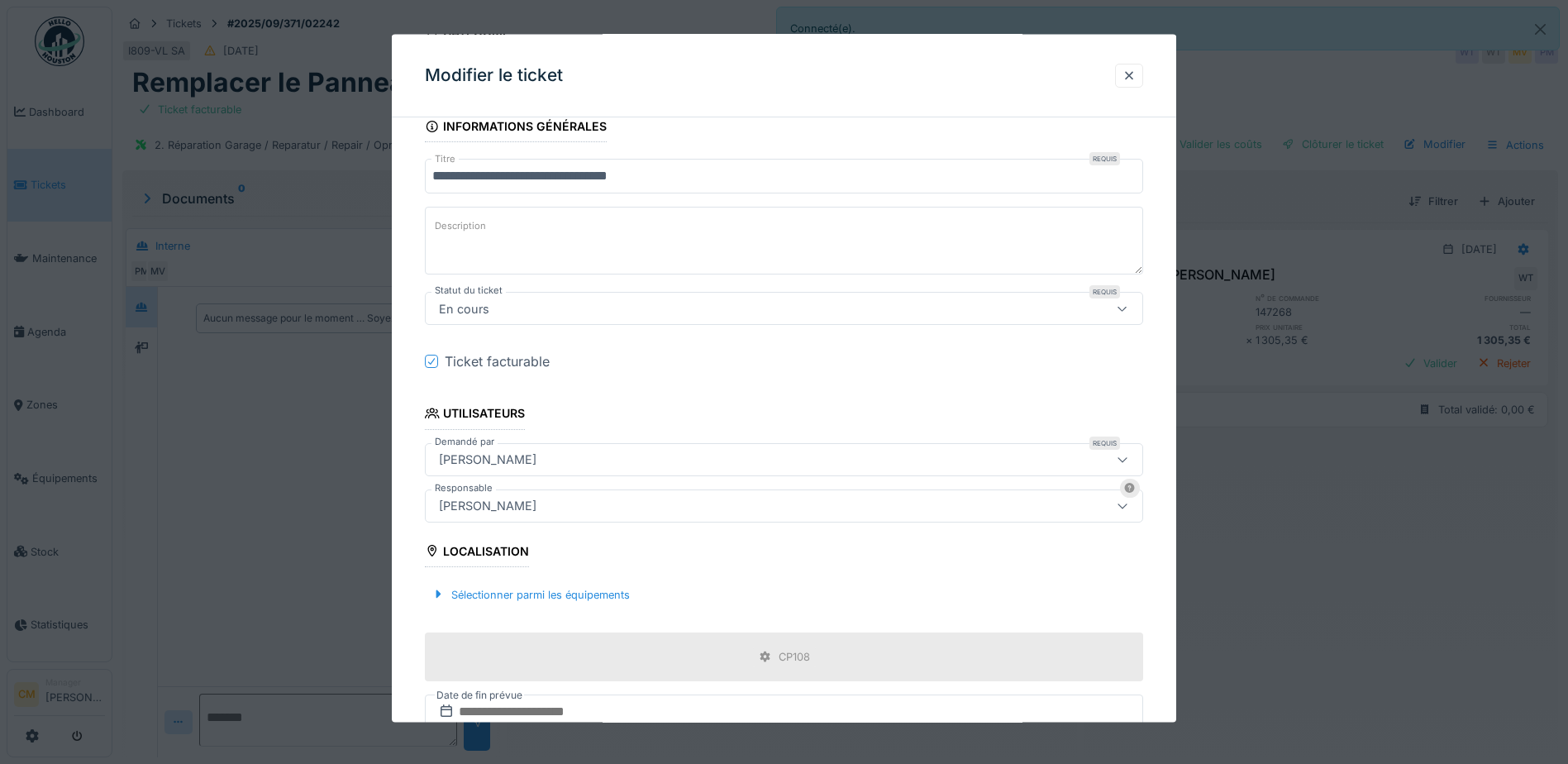
scroll to position [248, 0]
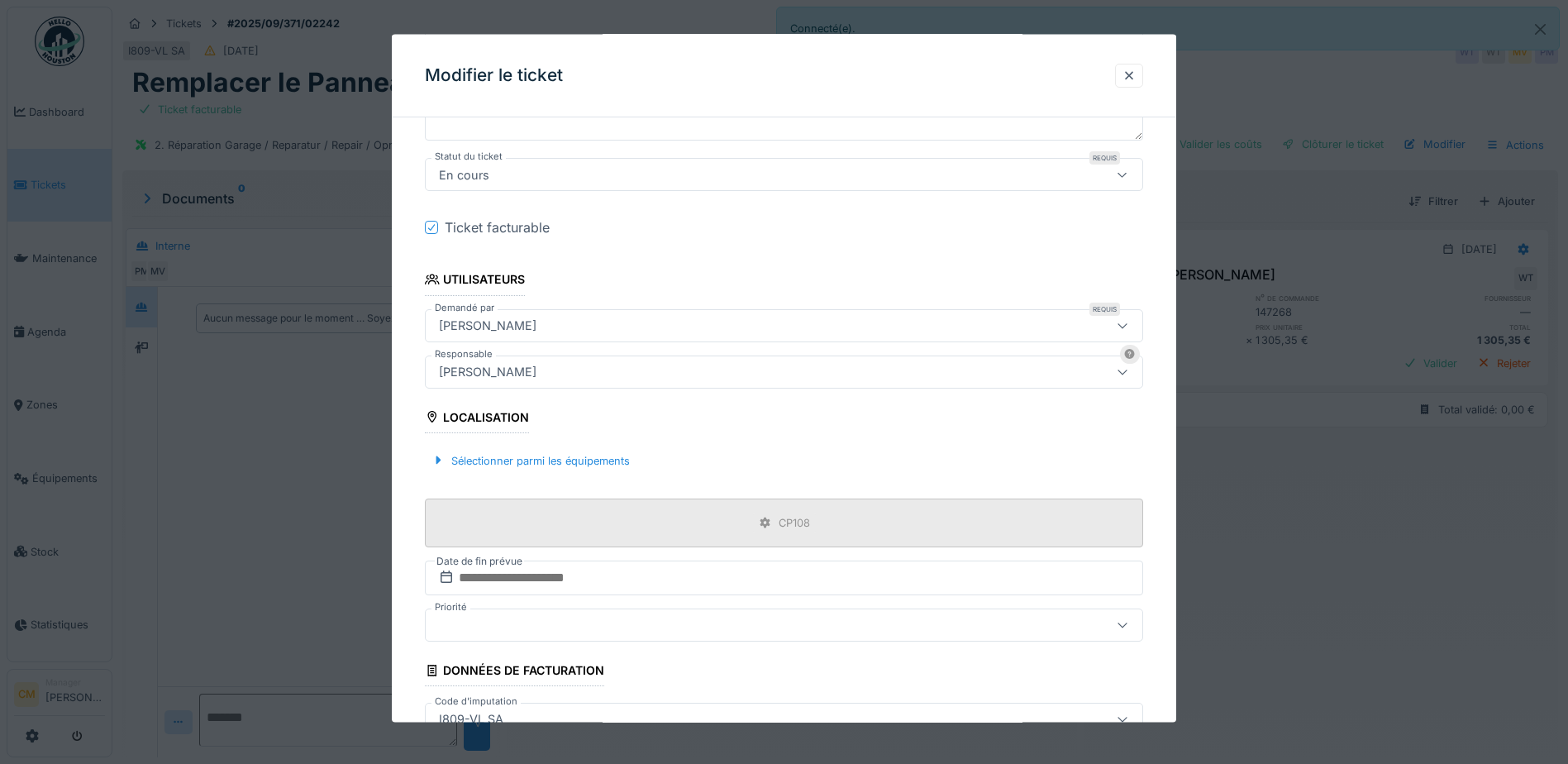
click at [781, 537] on div "CP108" at bounding box center [784, 522] width 718 height 49
click at [772, 522] on icon at bounding box center [766, 522] width 13 height 11
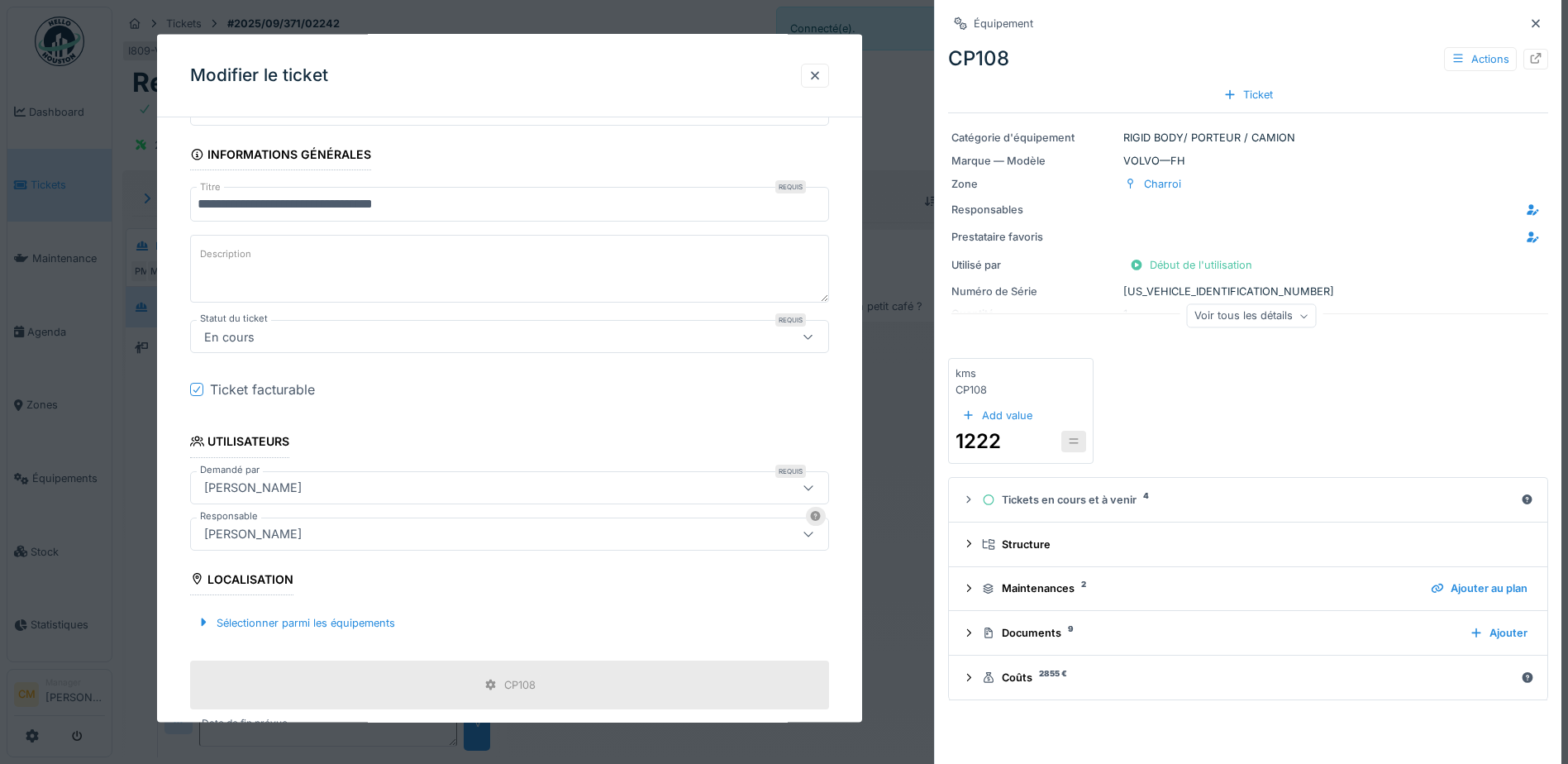
scroll to position [0, 0]
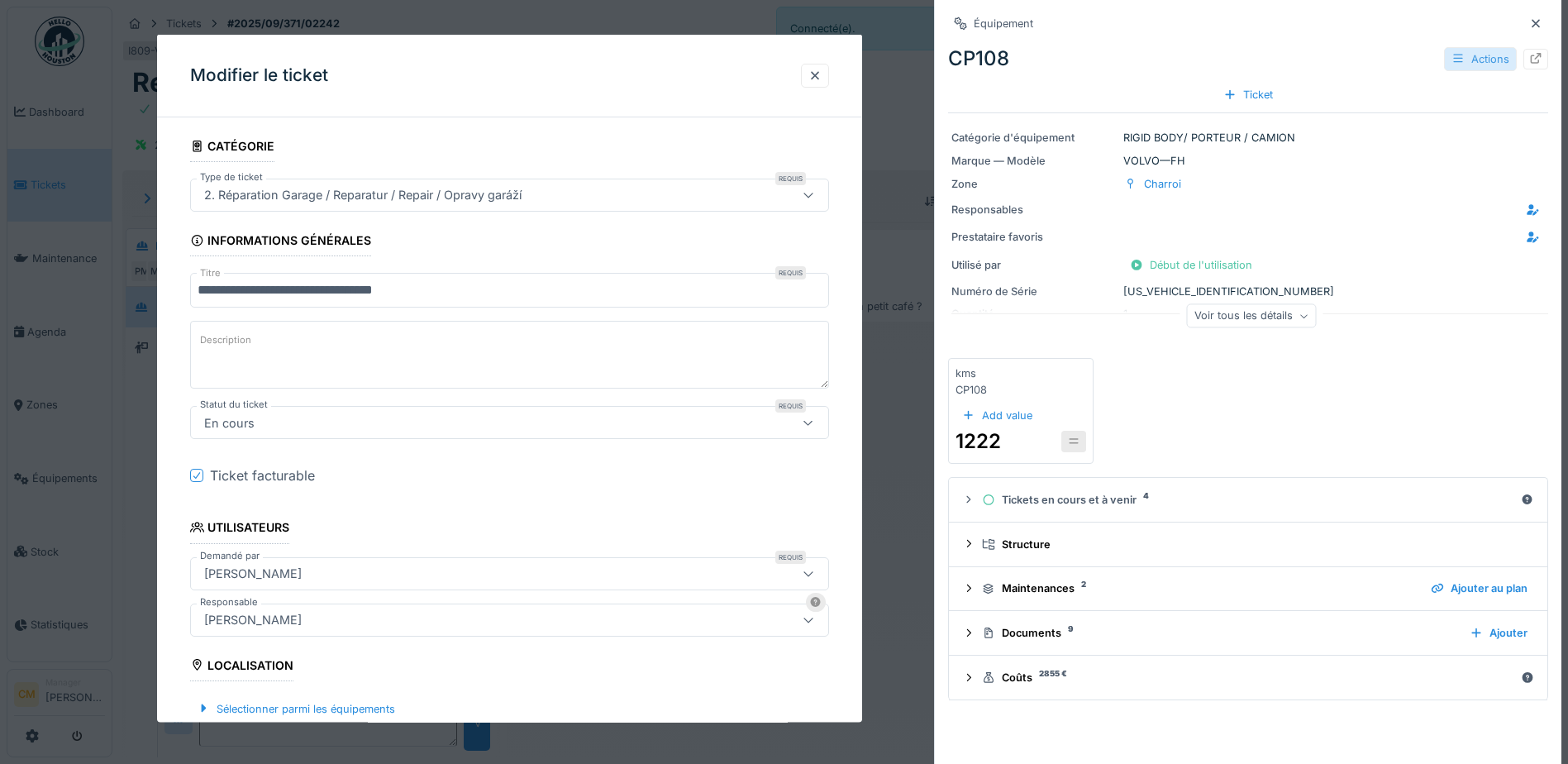
click at [1479, 56] on div "Actions" at bounding box center [1481, 59] width 73 height 24
click at [1468, 94] on div "Modifier" at bounding box center [1493, 96] width 111 height 25
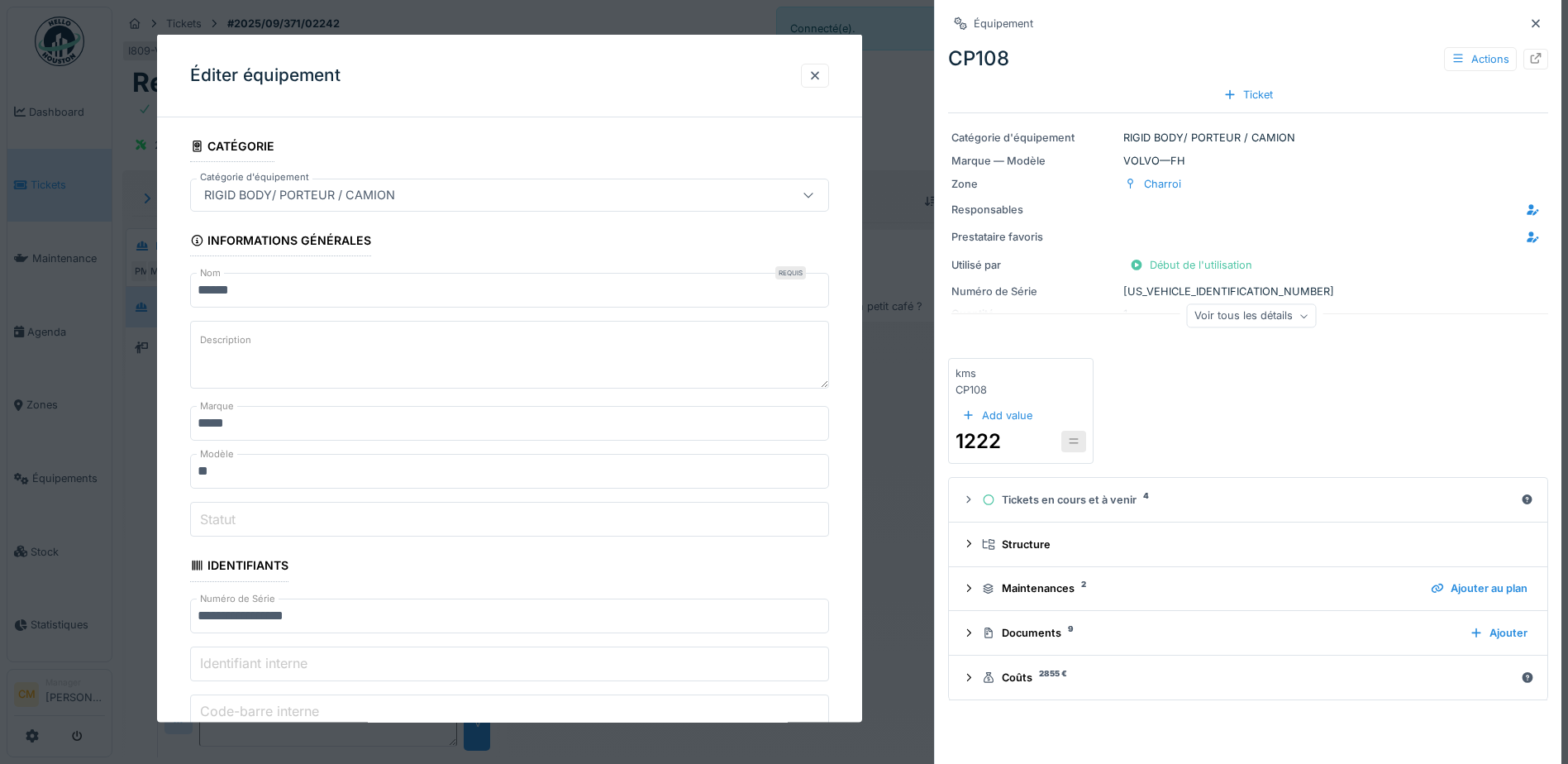
click at [445, 291] on input "*****" at bounding box center [509, 290] width 640 height 35
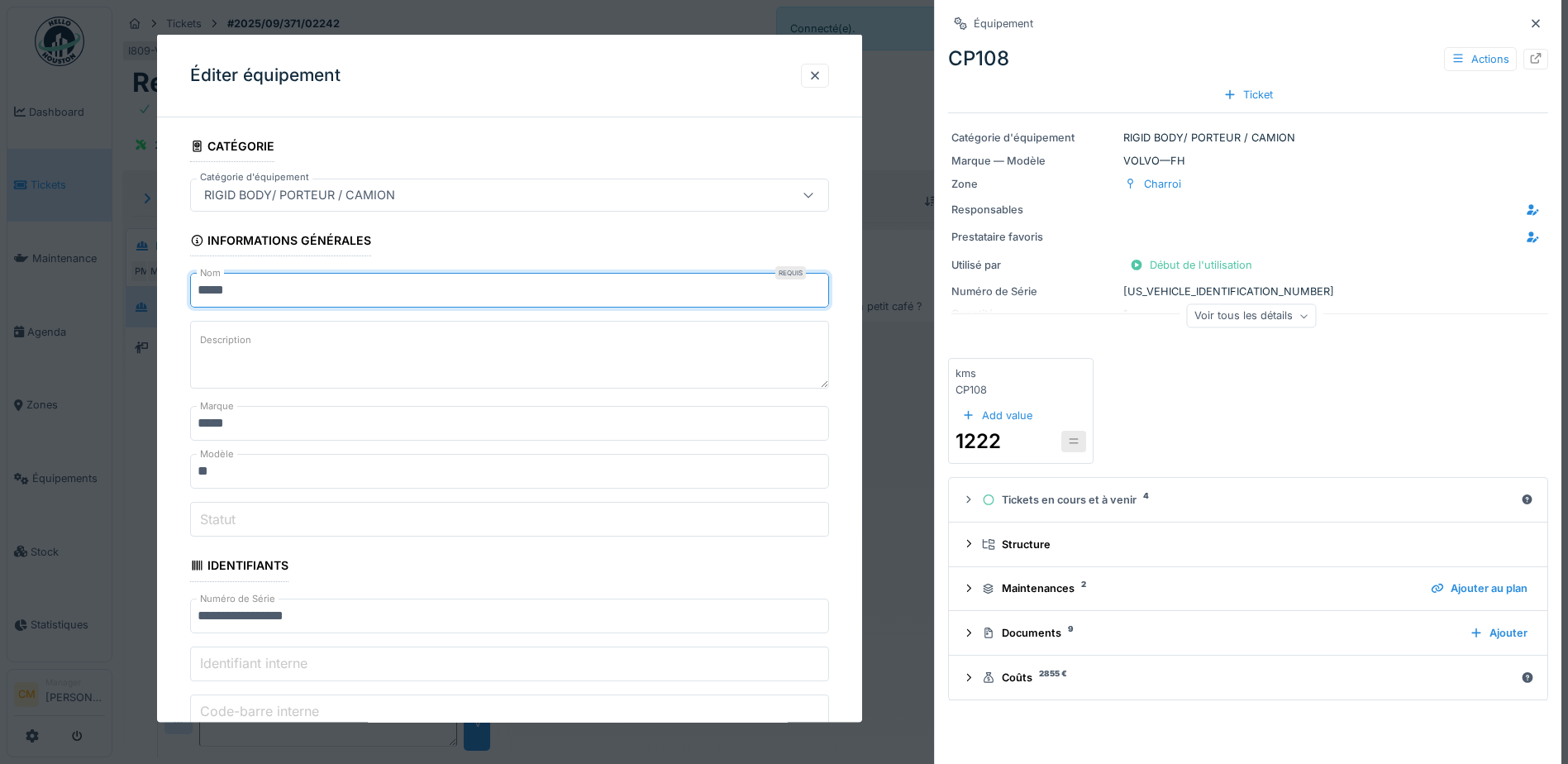
type input "*****"
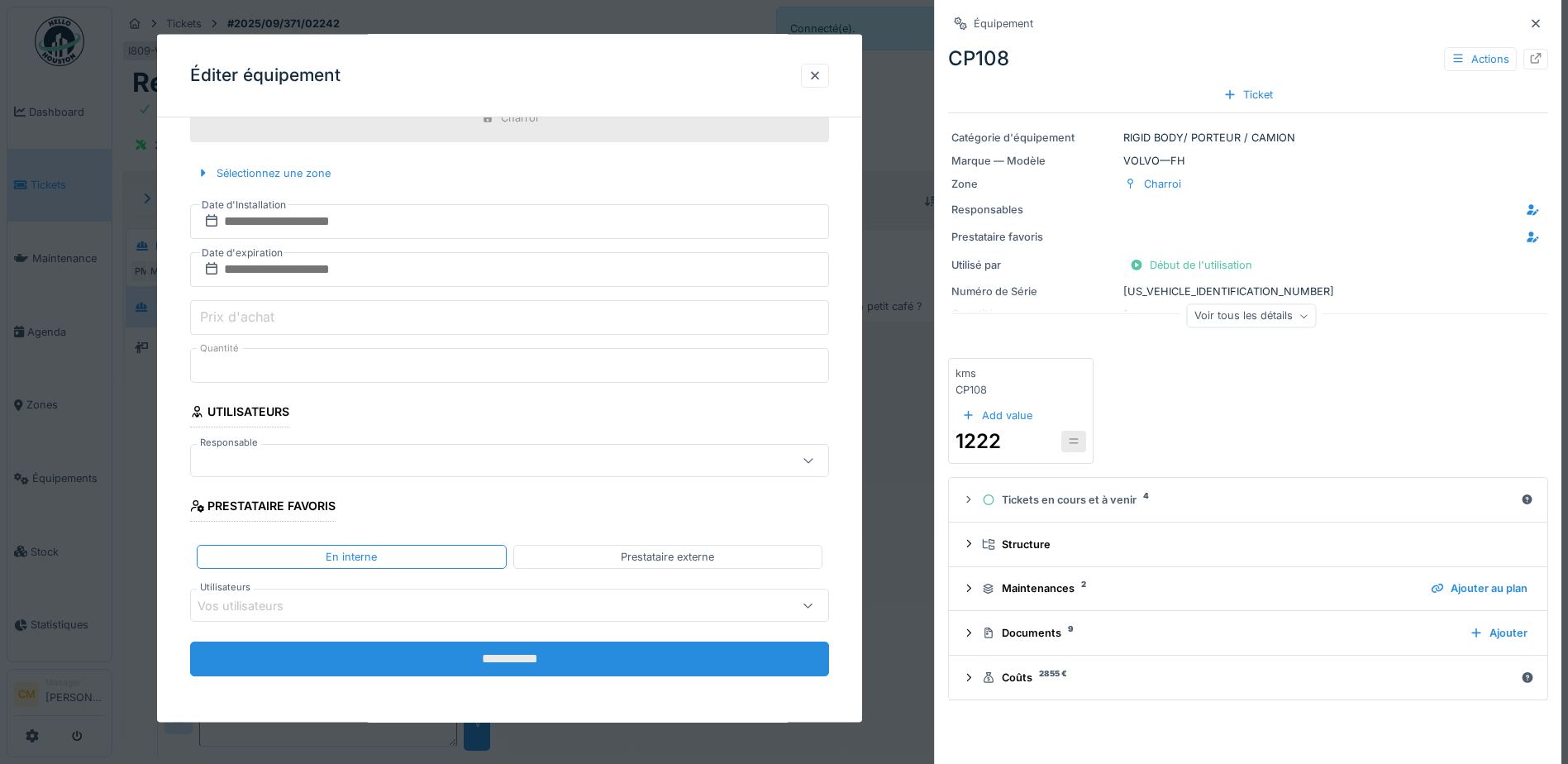
scroll to position [12, 0]
click at [539, 650] on input "**********" at bounding box center [509, 659] width 640 height 35
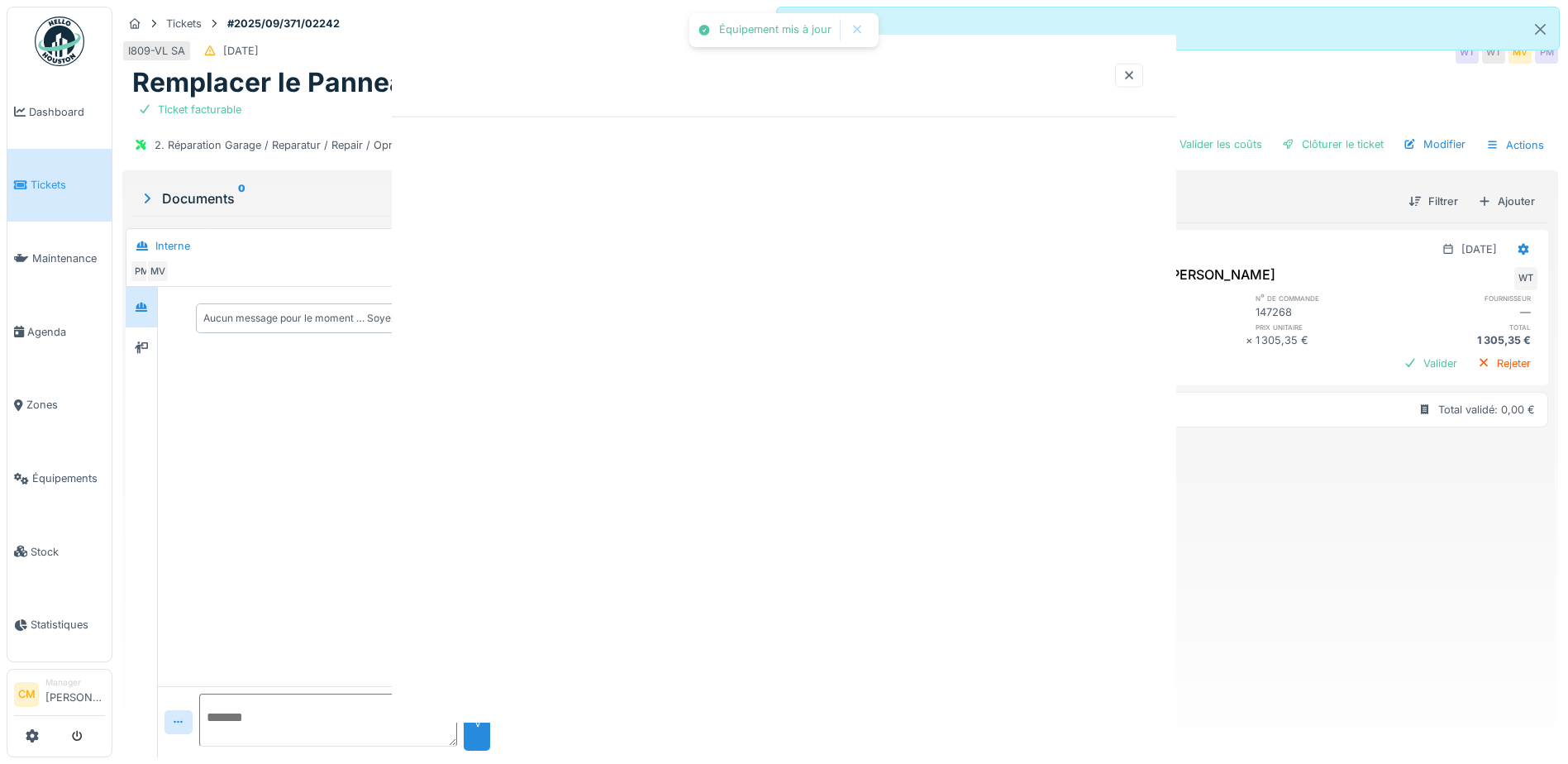
scroll to position [0, 0]
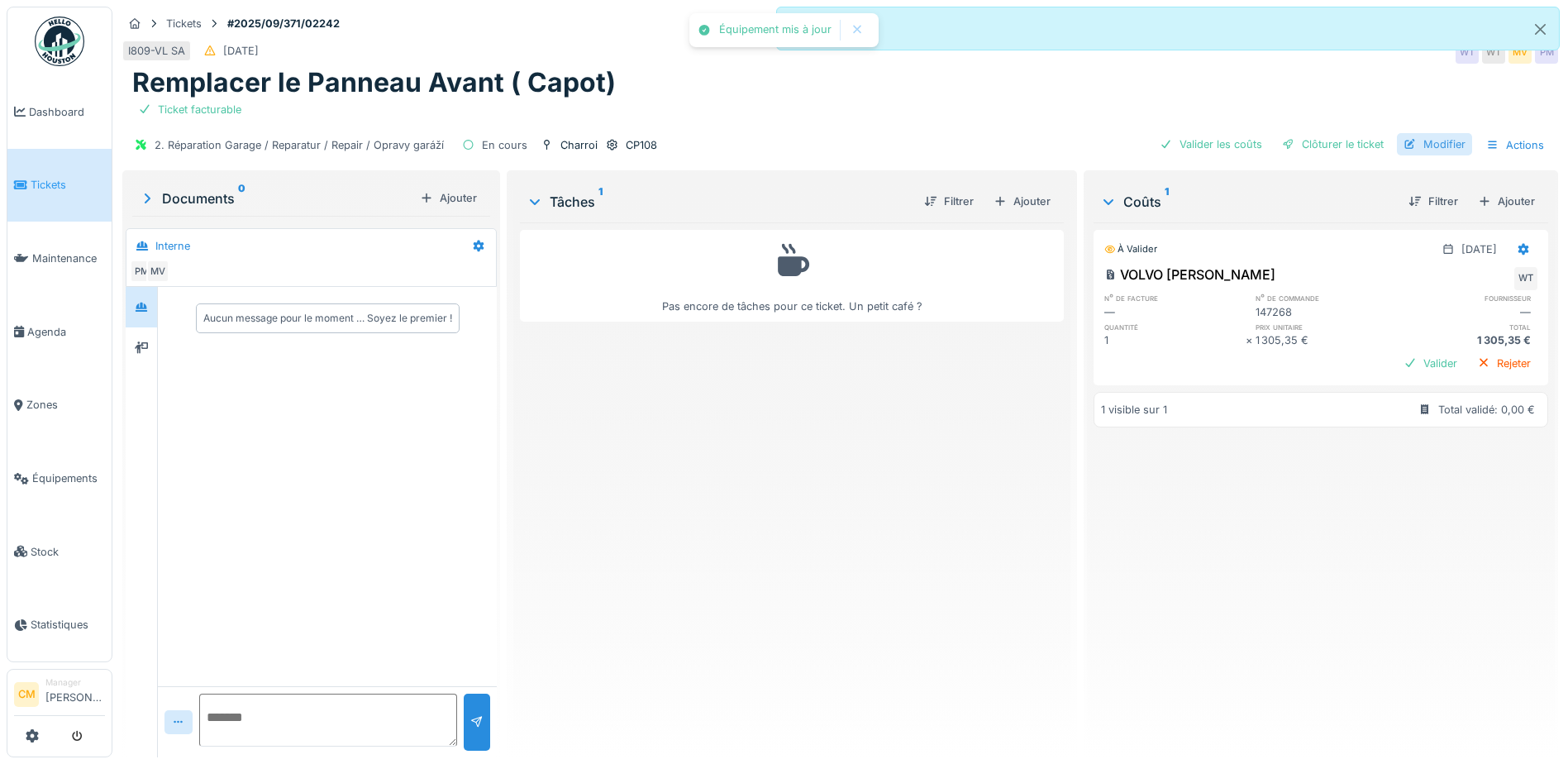
click at [1427, 133] on div "Modifier" at bounding box center [1434, 144] width 75 height 22
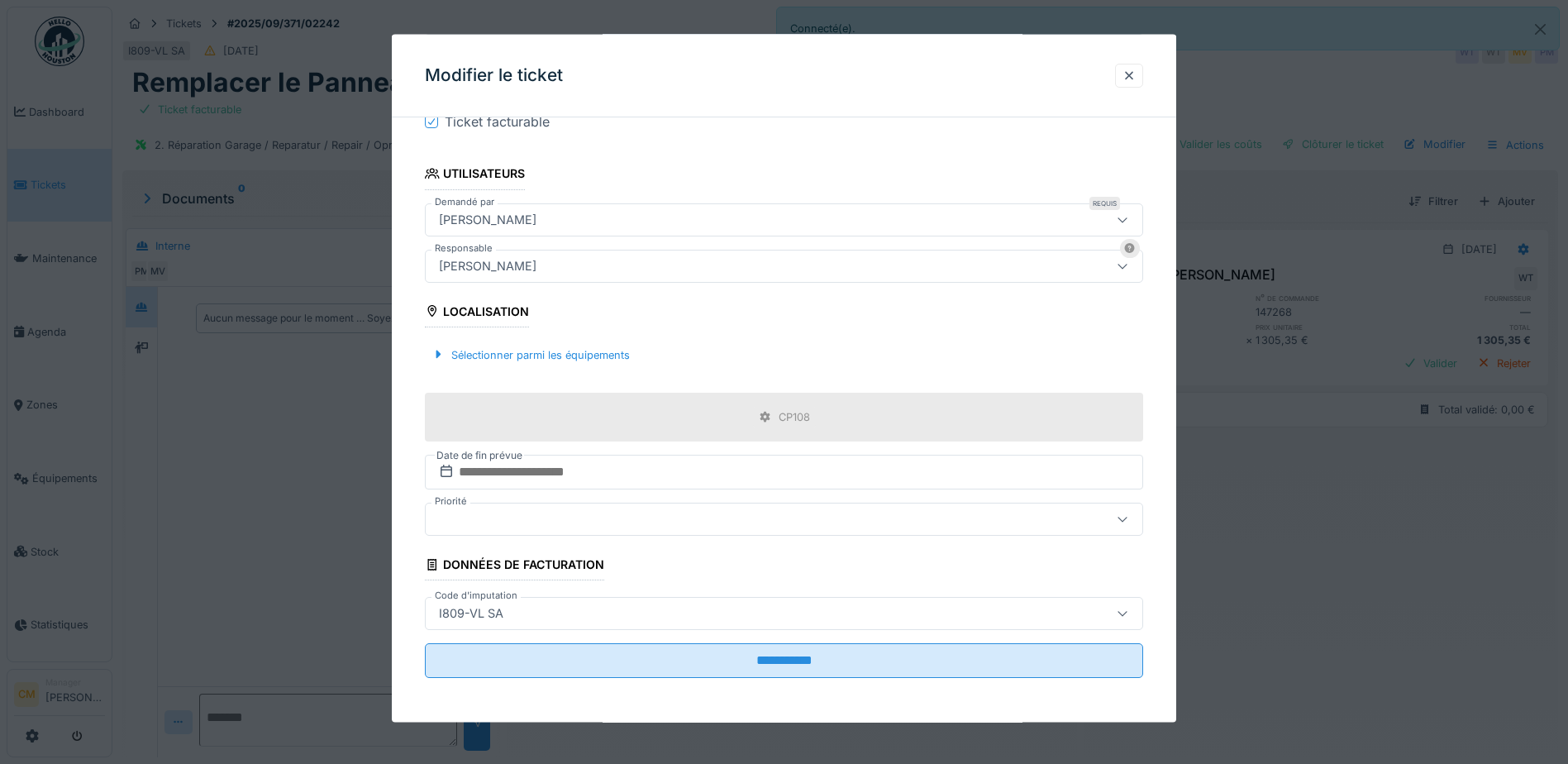
scroll to position [355, 0]
click at [780, 385] on fieldset "**********" at bounding box center [784, 232] width 718 height 914
click at [800, 427] on div "CP108" at bounding box center [784, 414] width 718 height 49
click at [805, 420] on div "CP108" at bounding box center [795, 414] width 32 height 16
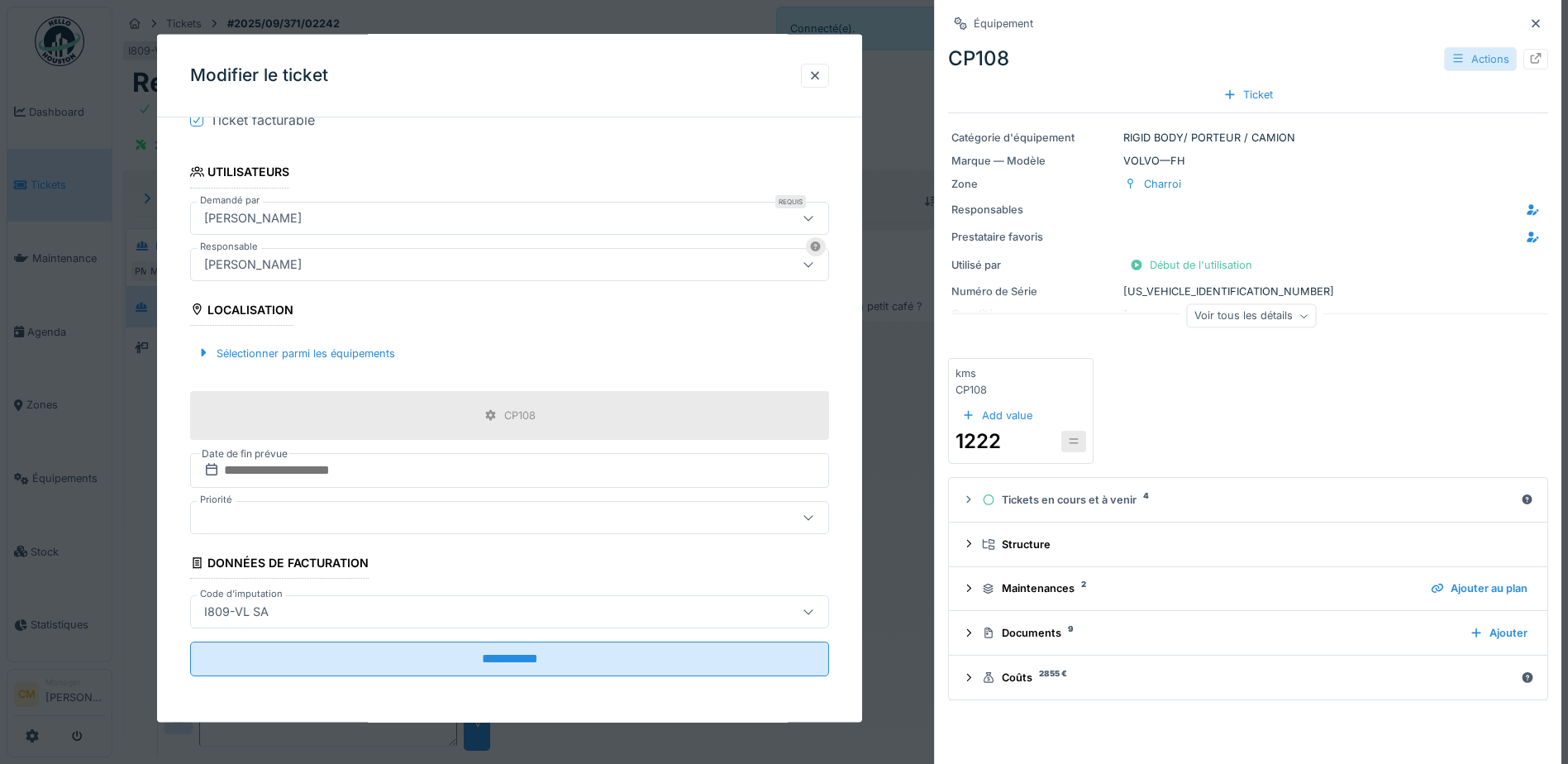
click at [1473, 53] on div "Actions" at bounding box center [1481, 59] width 73 height 24
click at [1468, 100] on div "Modifier" at bounding box center [1493, 109] width 111 height 25
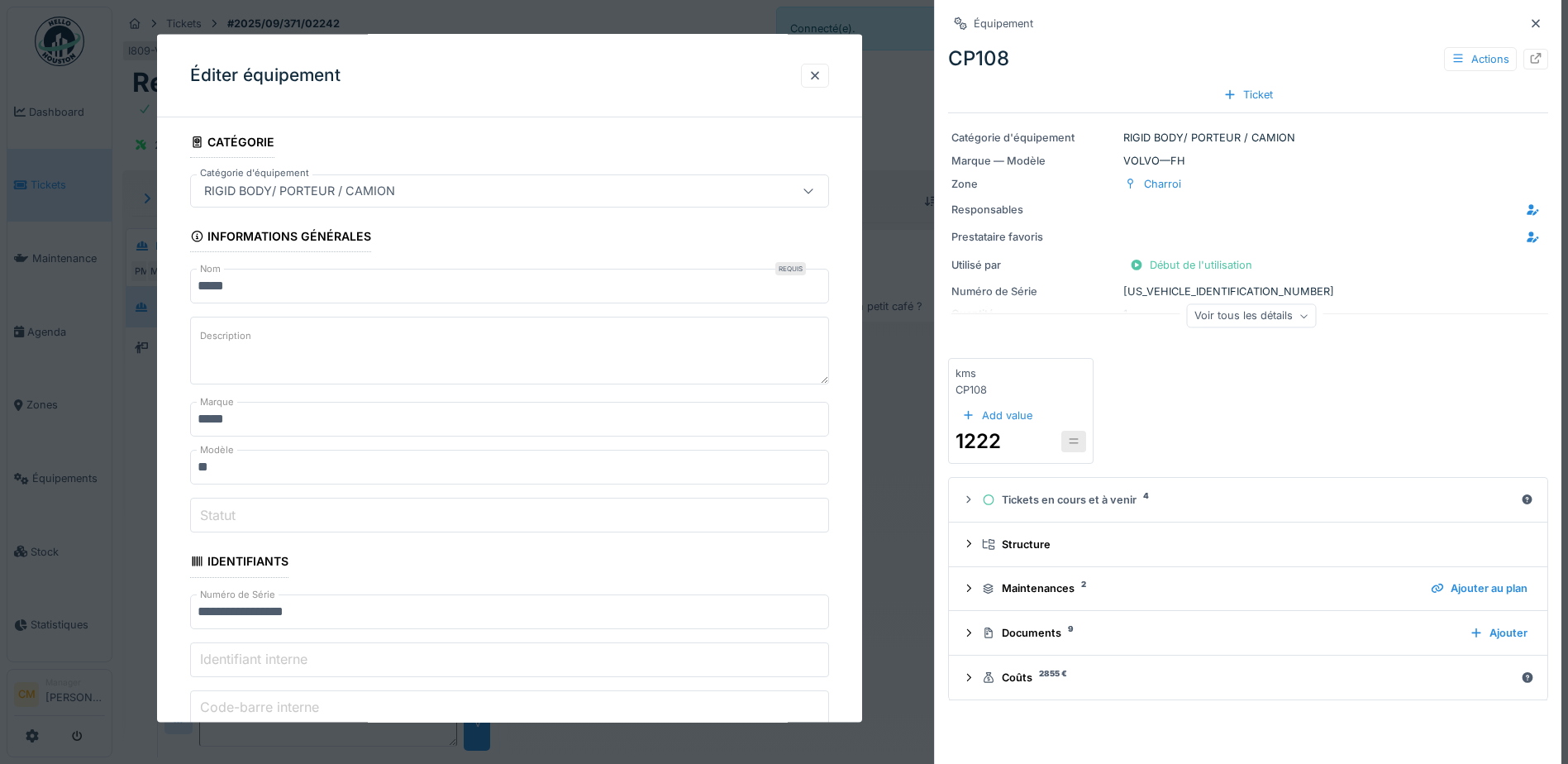
scroll to position [0, 0]
click at [494, 298] on input "*****" at bounding box center [509, 290] width 640 height 35
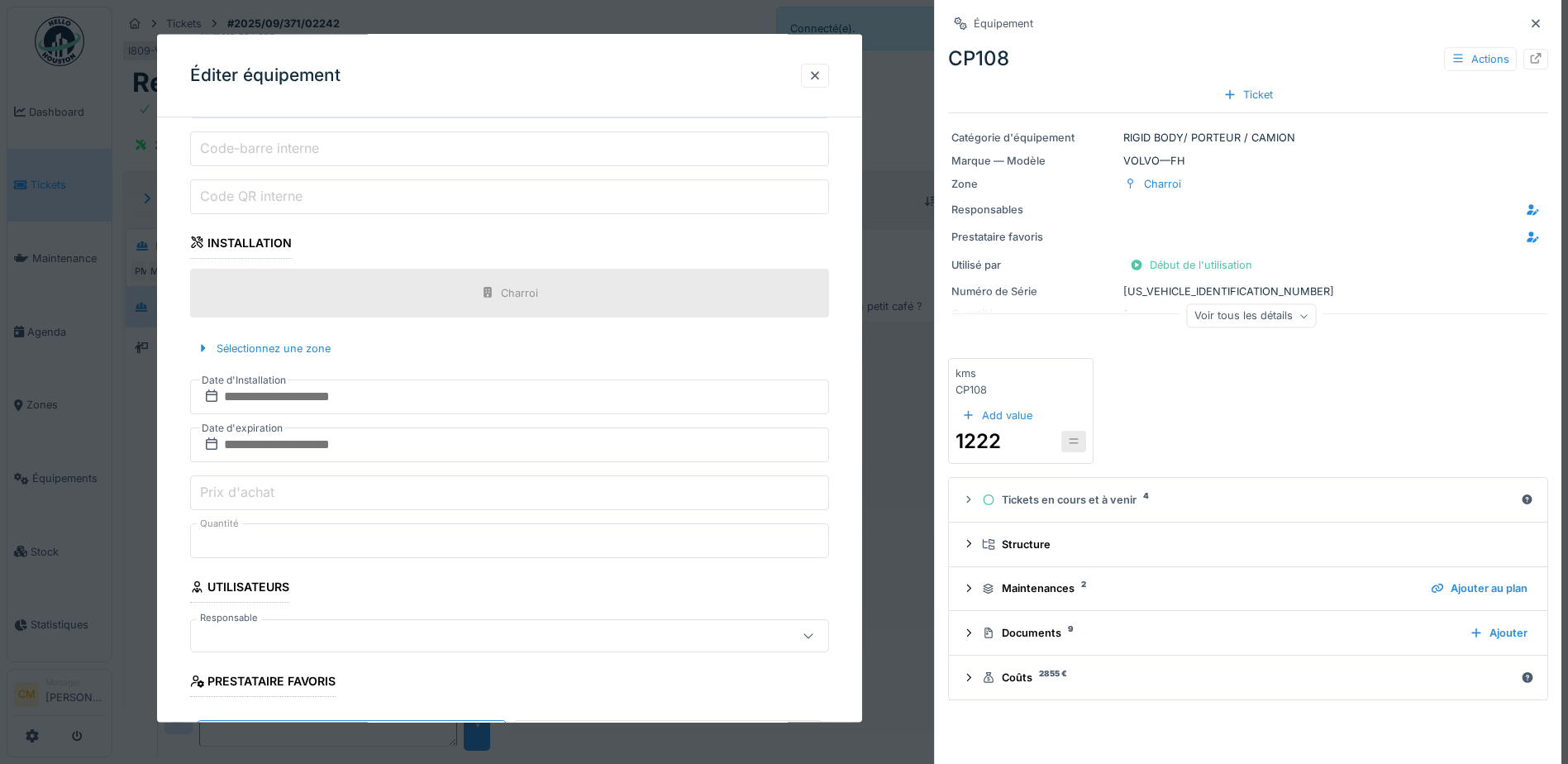
scroll to position [738, 0]
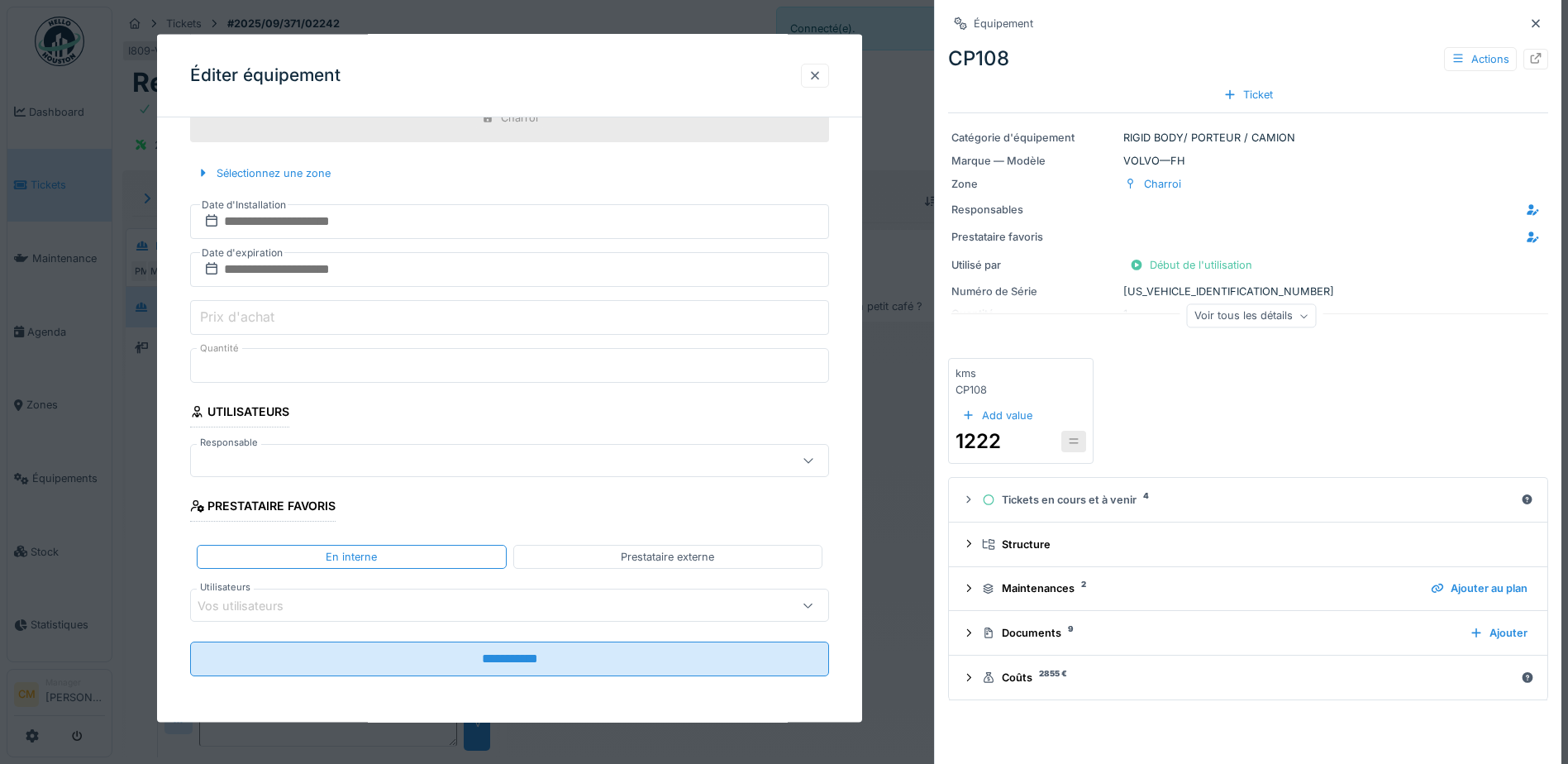
click at [820, 71] on div at bounding box center [815, 75] width 13 height 16
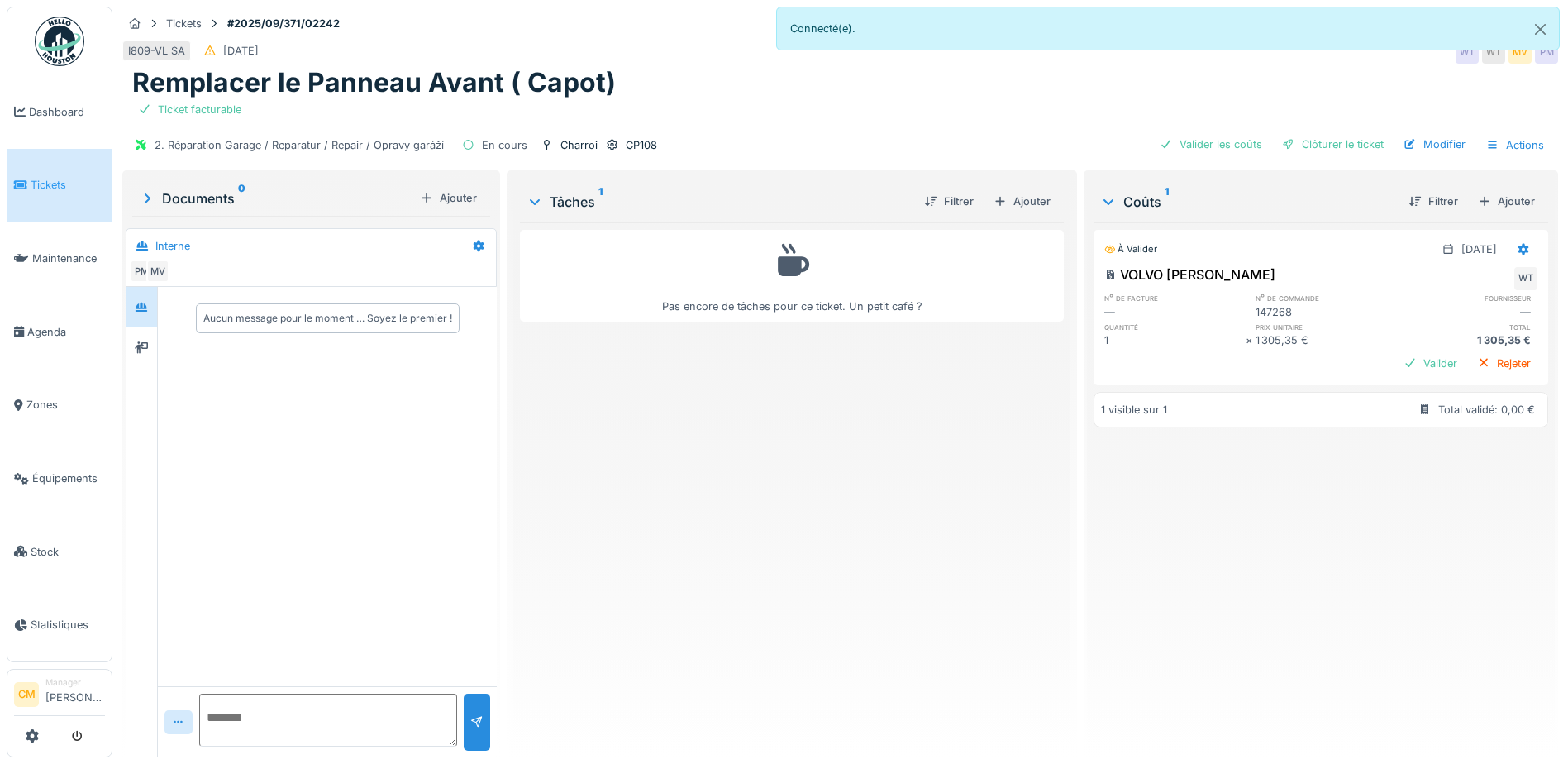
scroll to position [0, 0]
drag, startPoint x: 1301, startPoint y: 571, endPoint x: 1302, endPoint y: 557, distance: 14.0
click at [1302, 570] on div "À valider [DATE] VOLVO SEBASTIAN WT n° de facture n° de commande fournisseur — …" at bounding box center [1321, 483] width 455 height 522
click at [1342, 144] on div "Clôturer le ticket" at bounding box center [1332, 144] width 115 height 22
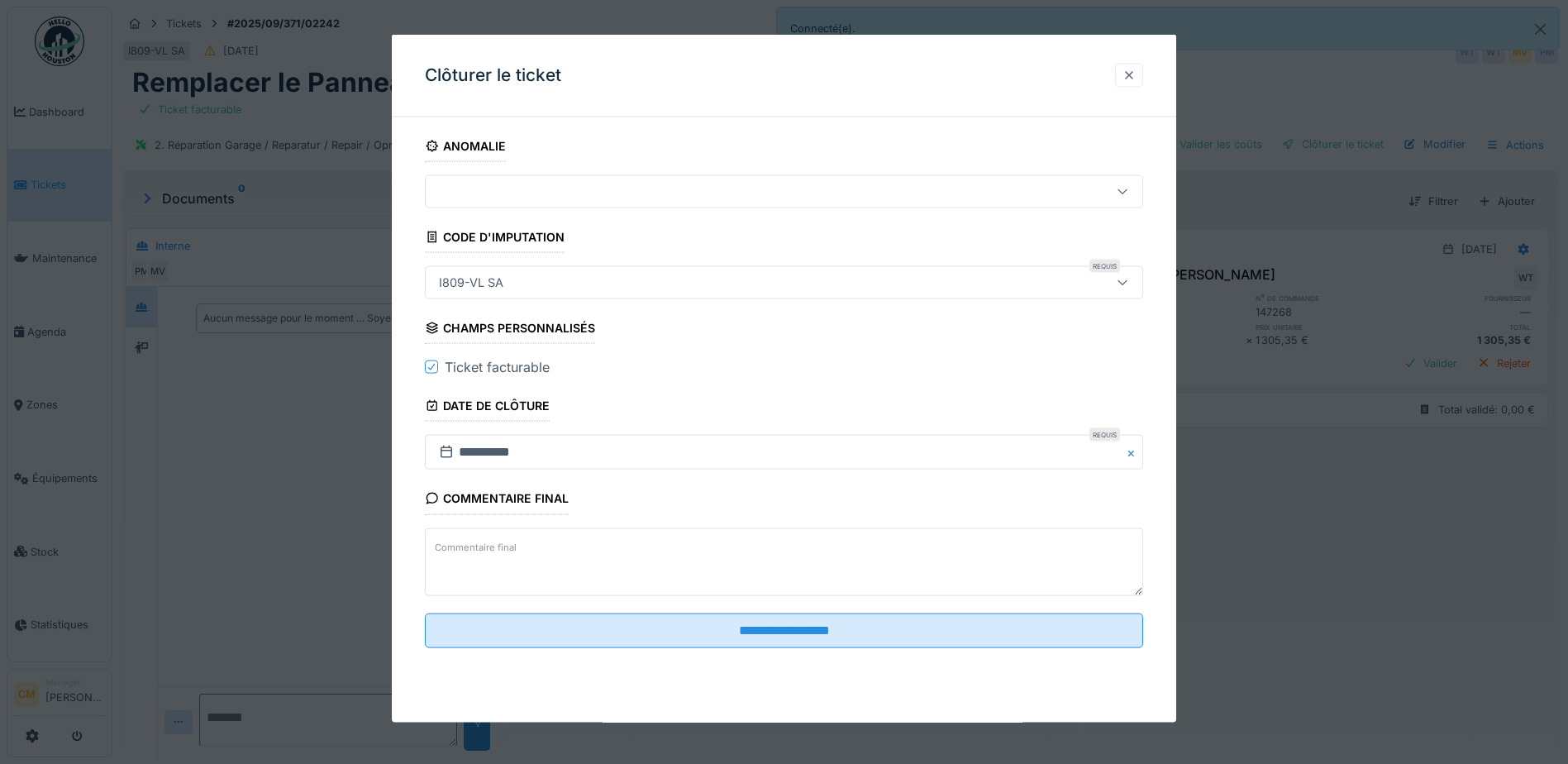
click at [1135, 71] on div at bounding box center [1129, 75] width 13 height 16
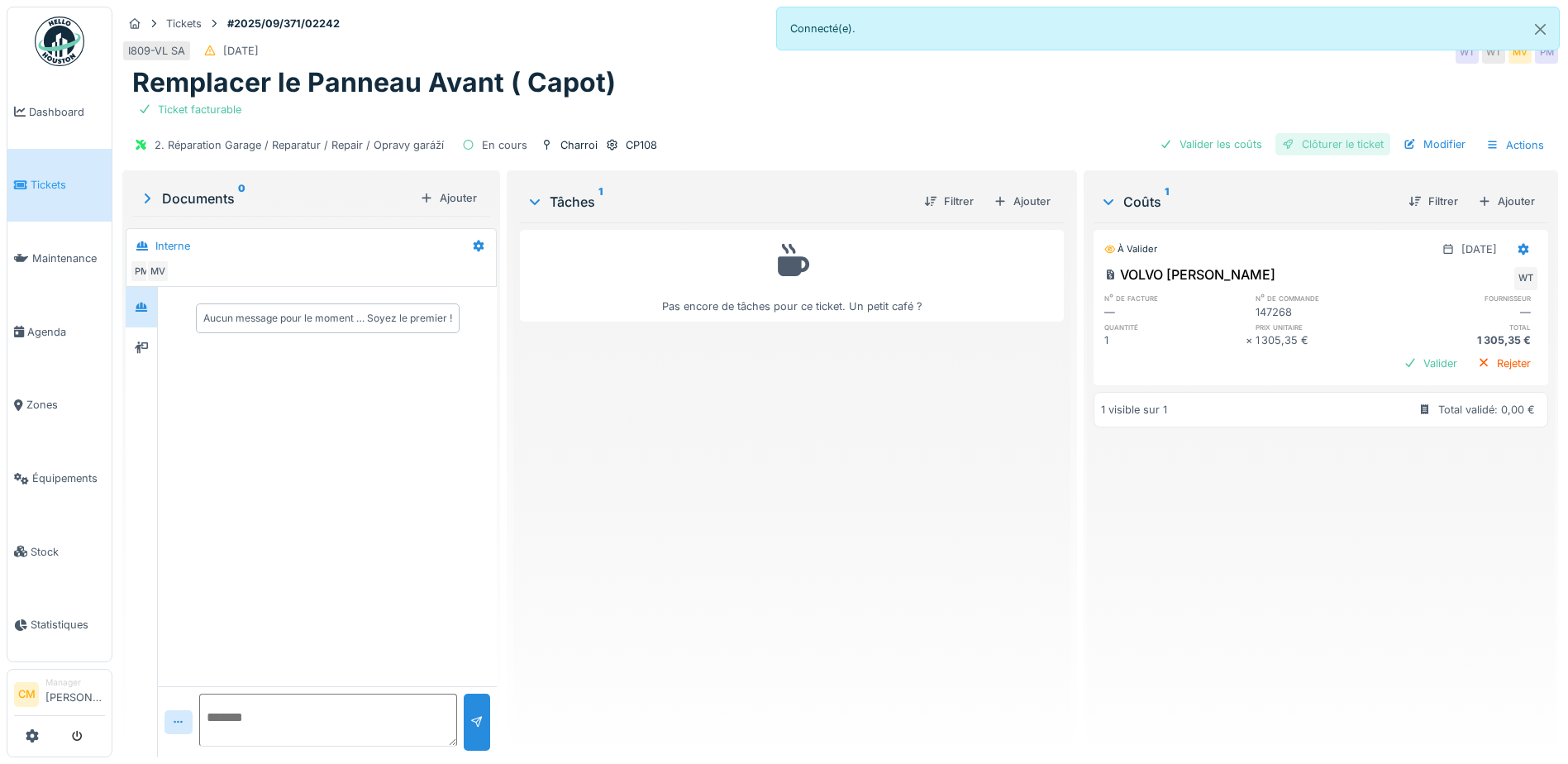
click at [1339, 144] on div "Clôturer le ticket" at bounding box center [1332, 144] width 115 height 22
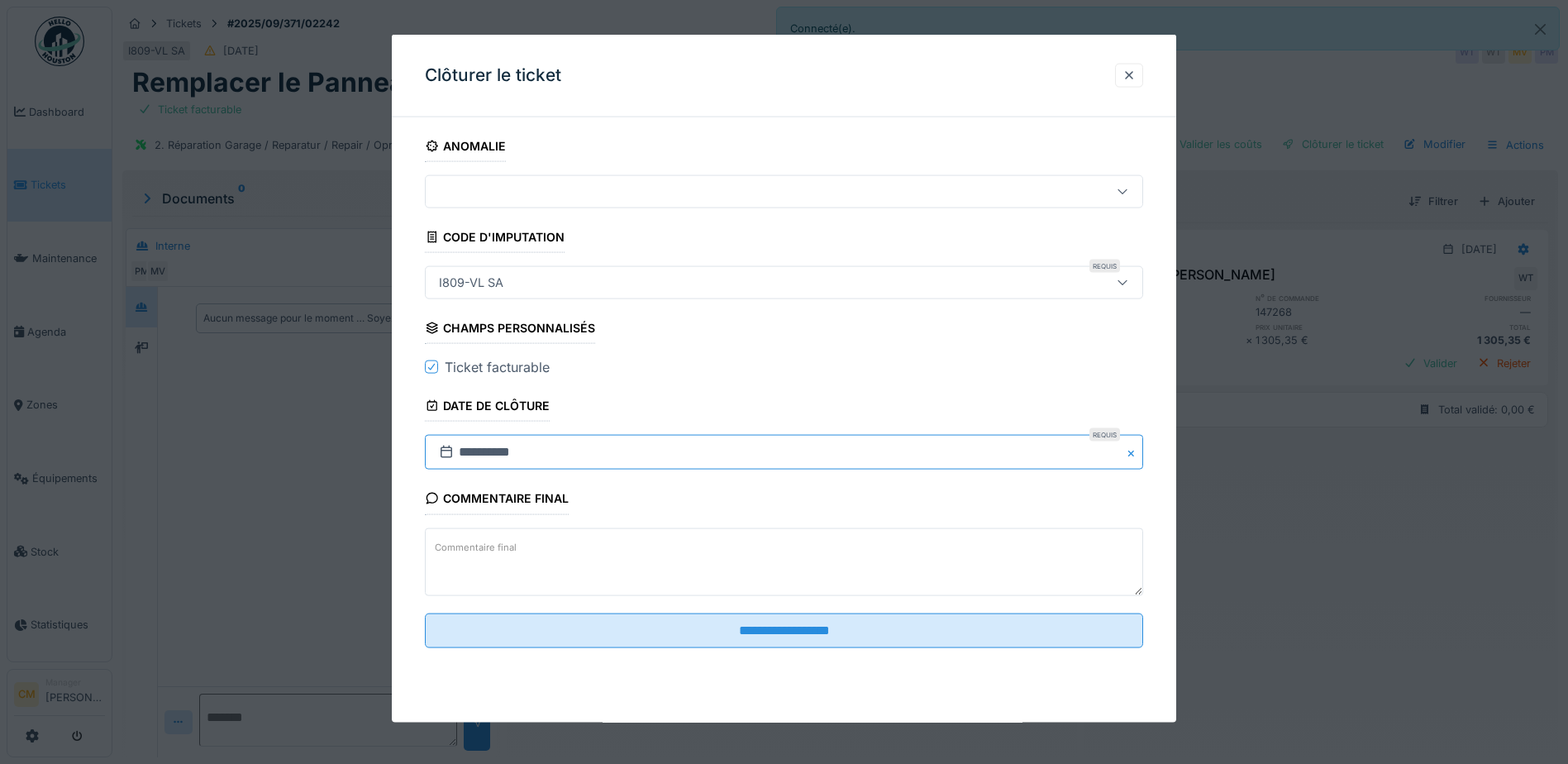
click at [646, 450] on input "**********" at bounding box center [784, 452] width 718 height 35
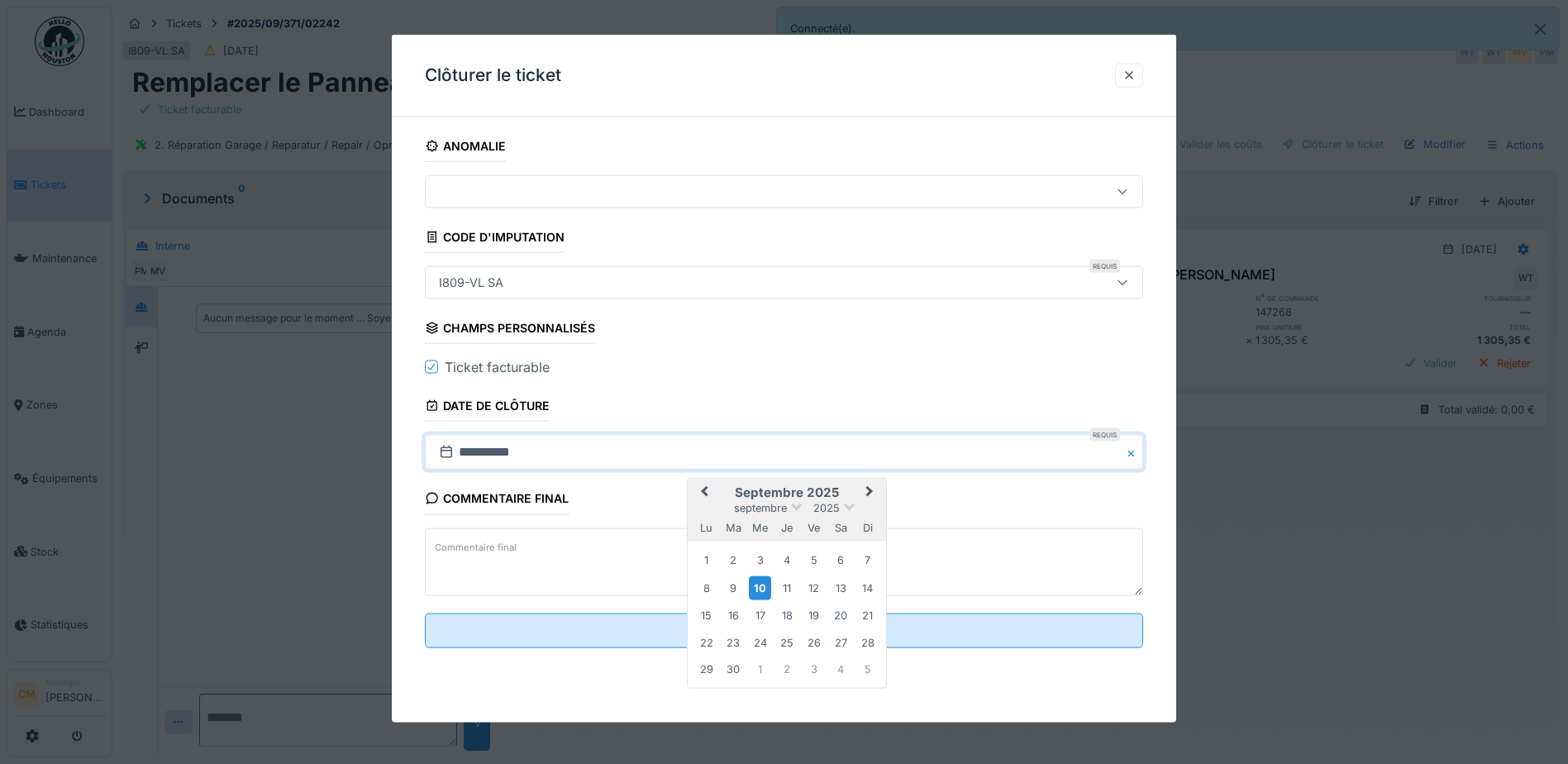
click at [704, 499] on button "Previous Month" at bounding box center [703, 494] width 27 height 27
click at [870, 666] on div "31" at bounding box center [867, 667] width 22 height 22
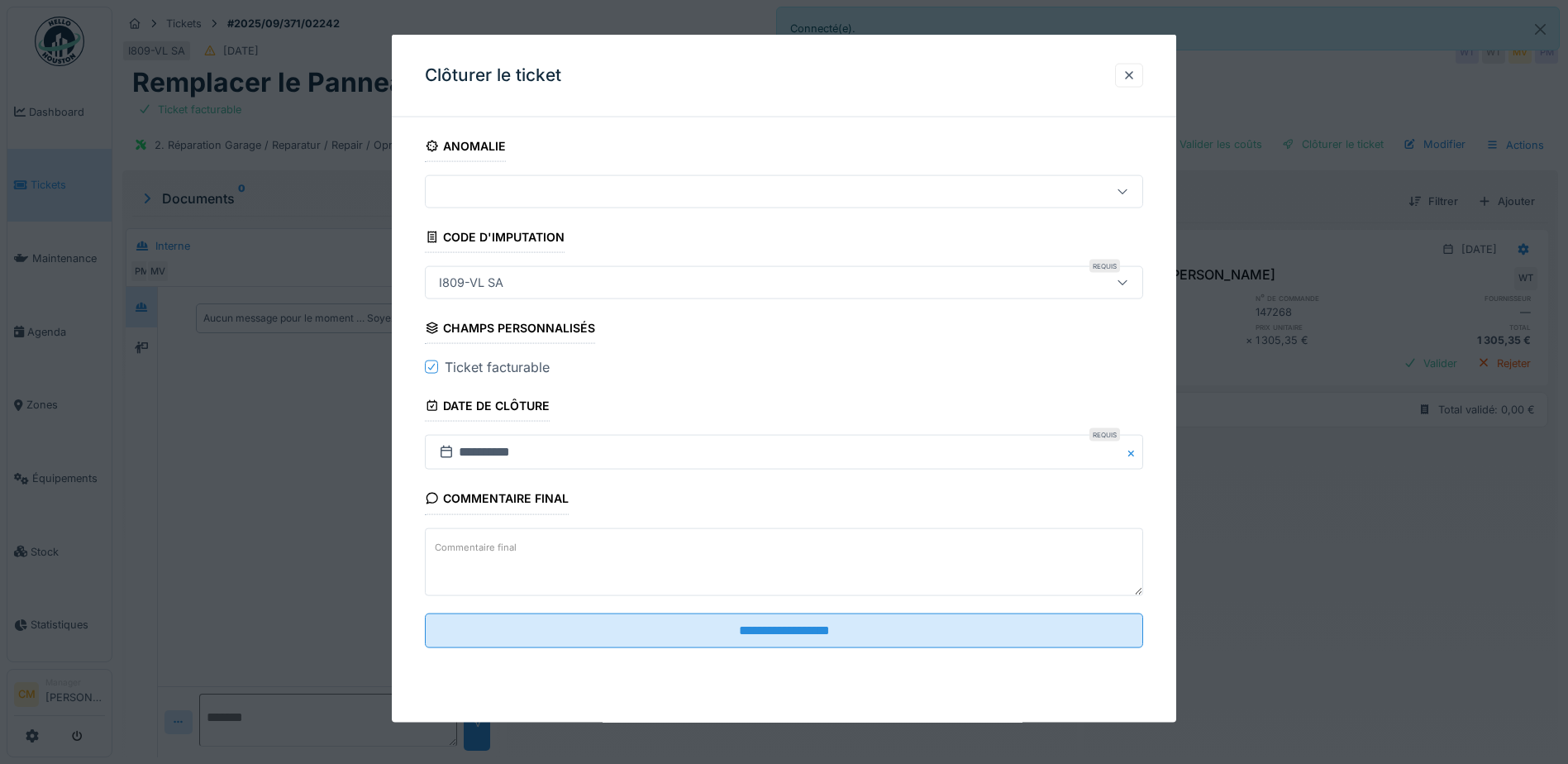
scroll to position [12, 0]
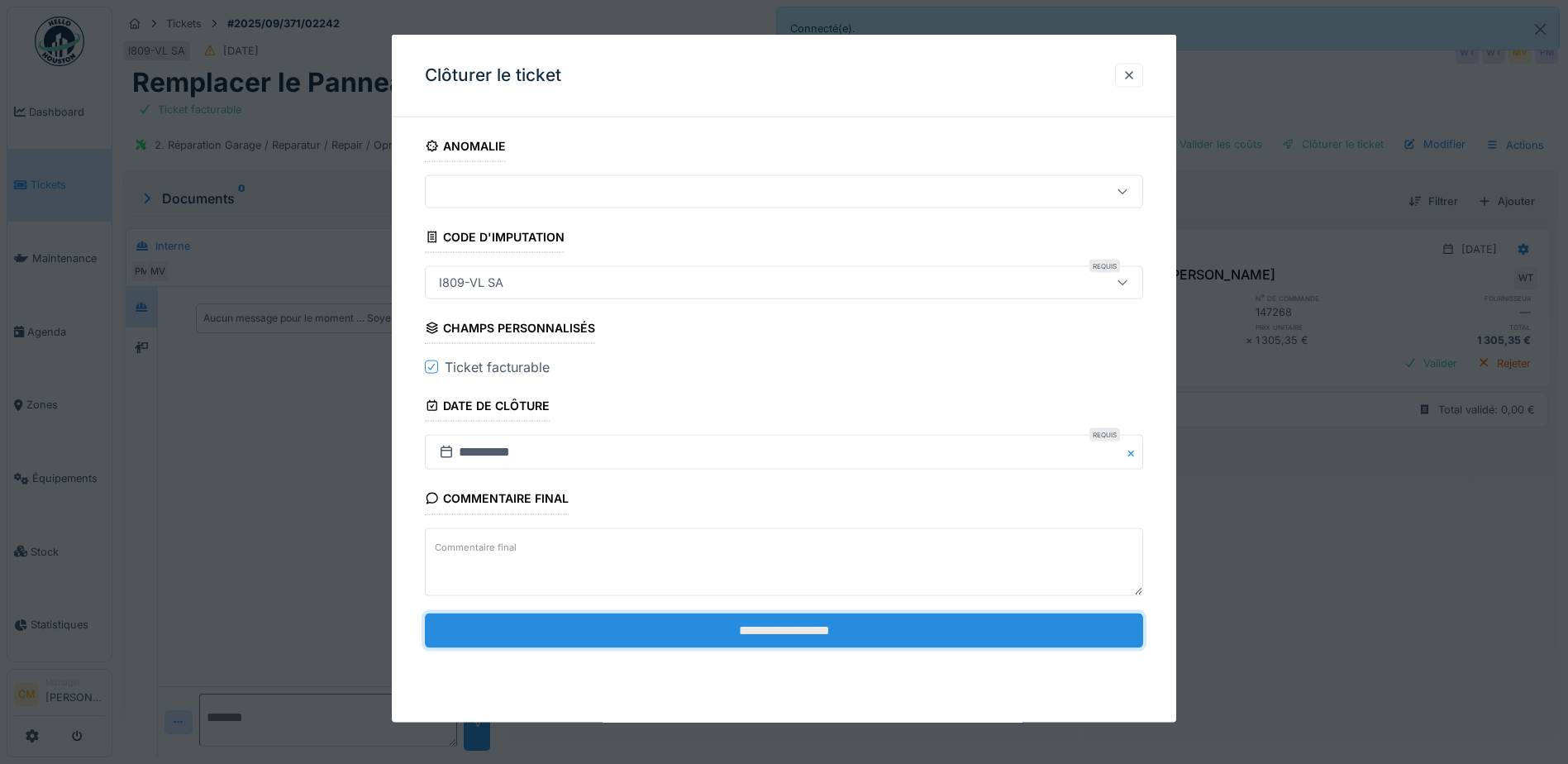
click at [841, 629] on input "**********" at bounding box center [784, 630] width 718 height 35
